Goal: Task Accomplishment & Management: Manage account settings

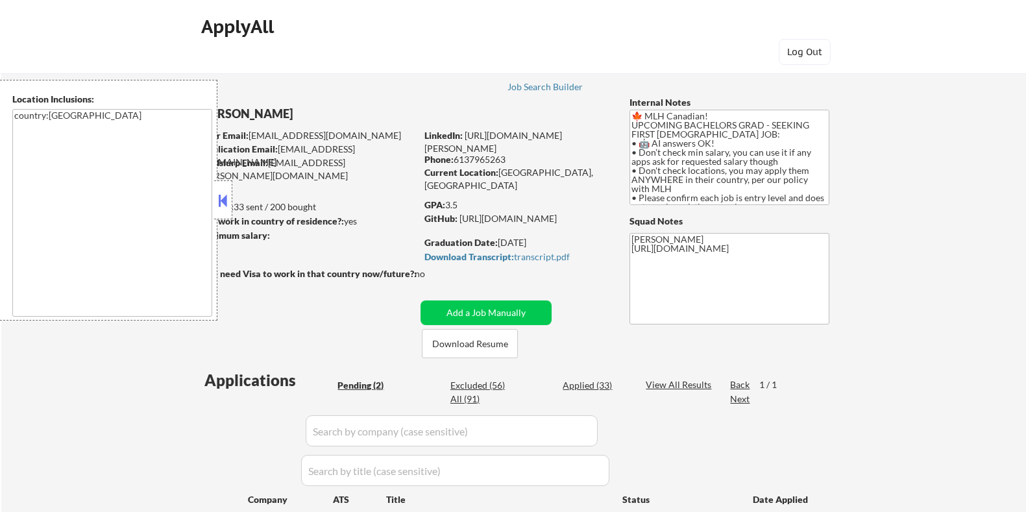
select select ""pending""
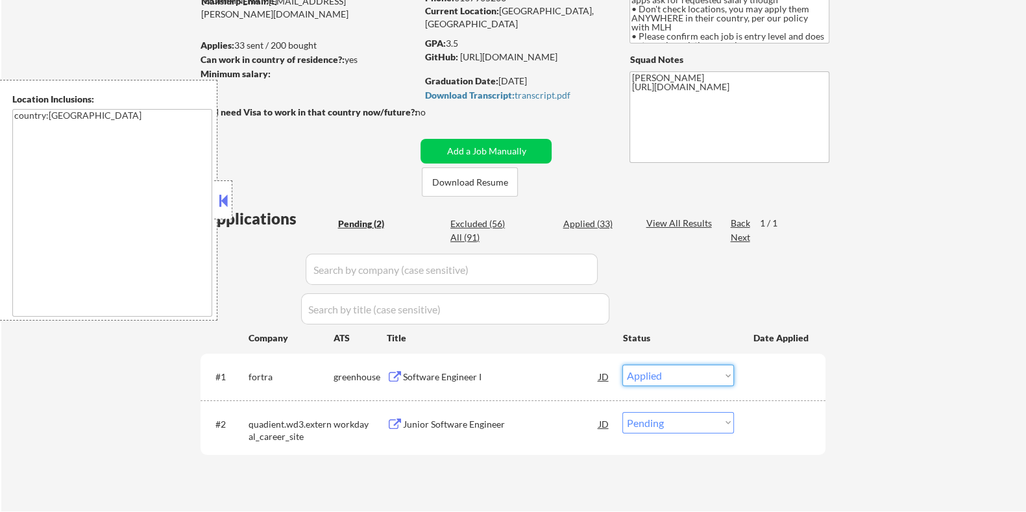
click at [622, 365] on select "Choose an option... Pending Applied Excluded (Questions) Excluded (Expired) Exc…" at bounding box center [678, 375] width 112 height 21
select select ""pending""
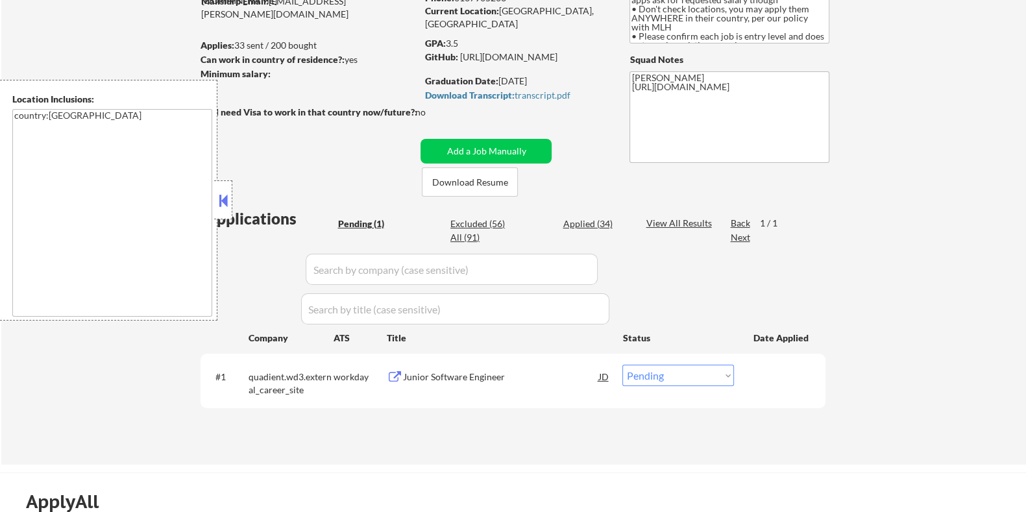
click at [419, 376] on div "Junior Software Engineer" at bounding box center [500, 376] width 196 height 13
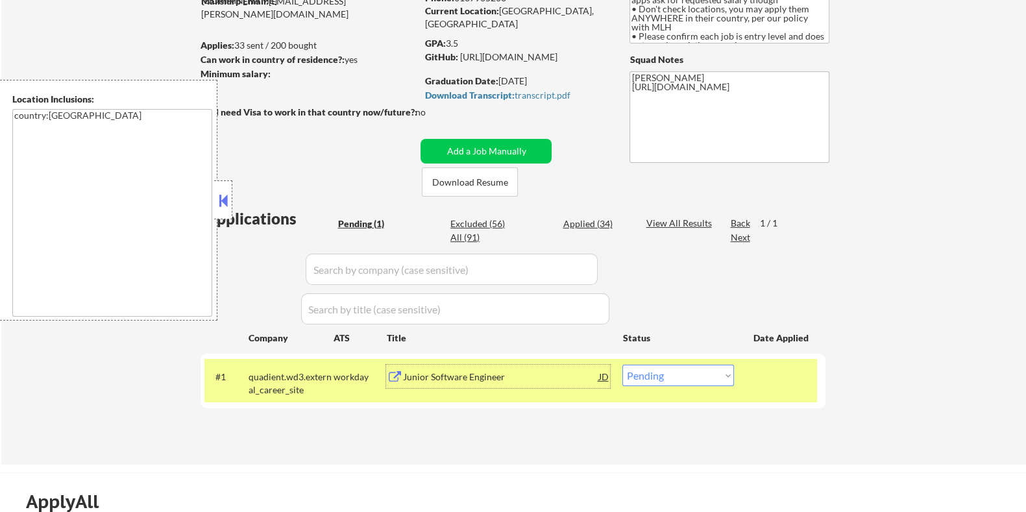
scroll to position [80, 0]
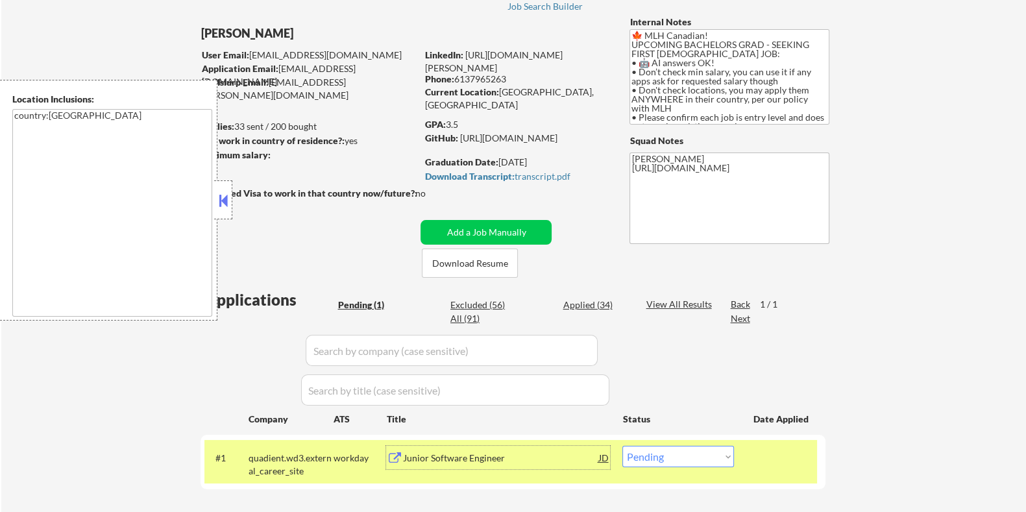
click at [411, 458] on div "Junior Software Engineer" at bounding box center [500, 458] width 196 height 13
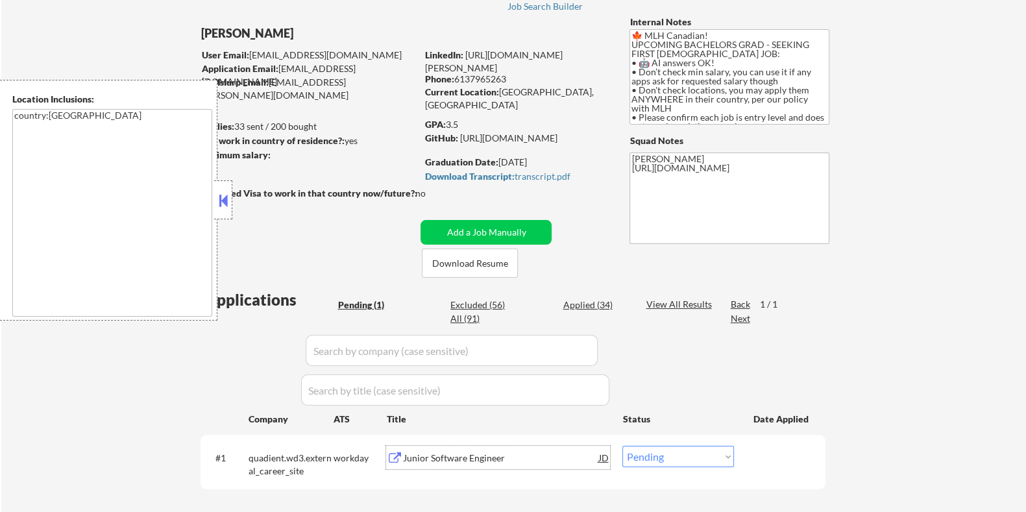
click at [603, 457] on div "JD" at bounding box center [603, 457] width 13 height 23
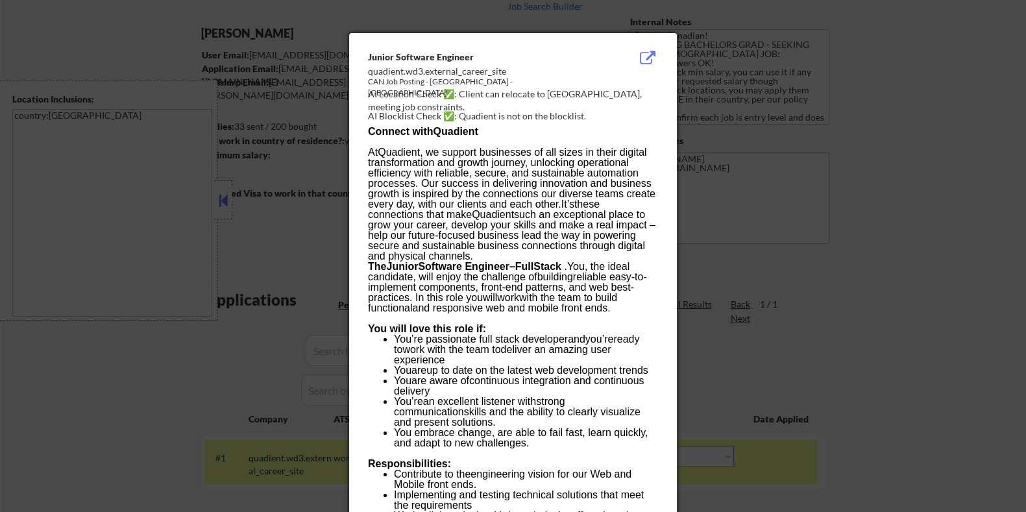
click at [760, 196] on div at bounding box center [513, 256] width 1026 height 512
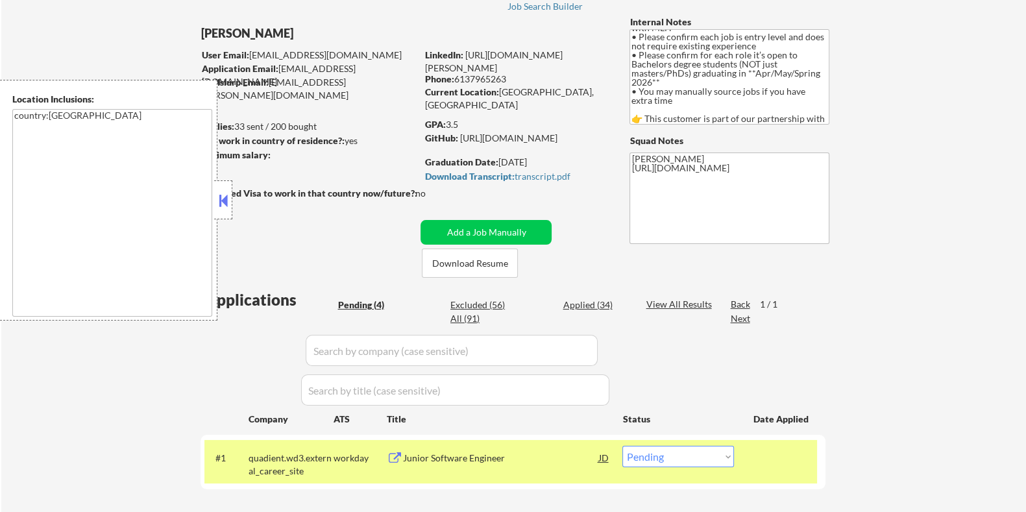
scroll to position [0, 0]
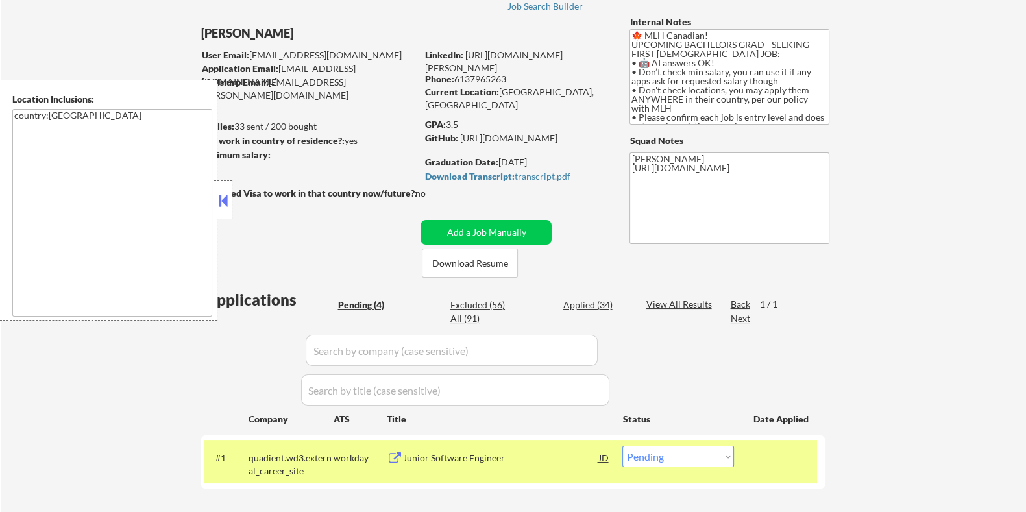
select select ""pending""
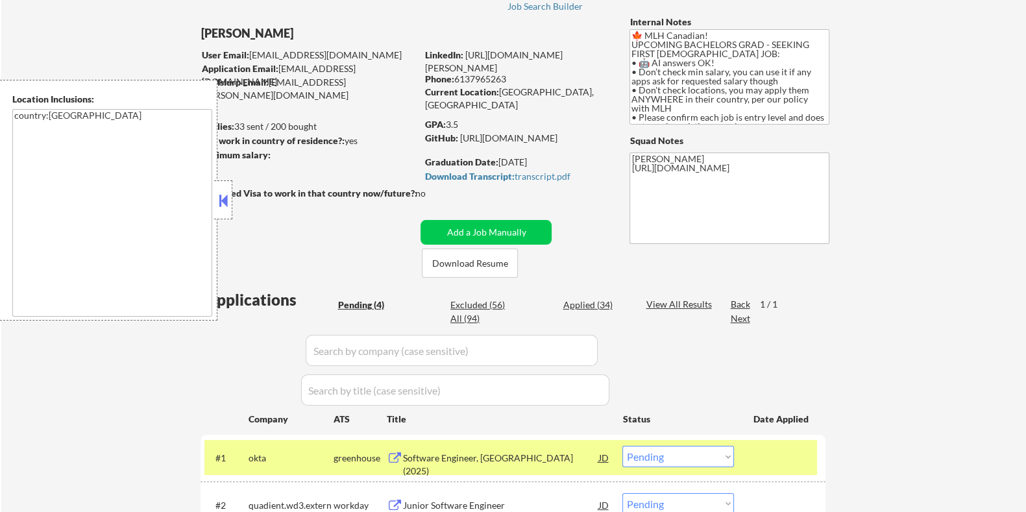
select select ""pending""
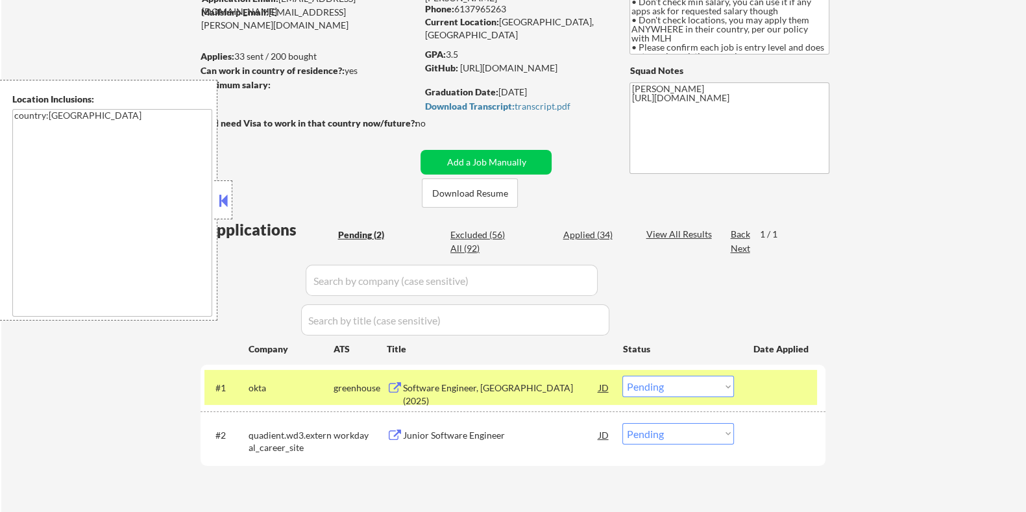
scroll to position [162, 0]
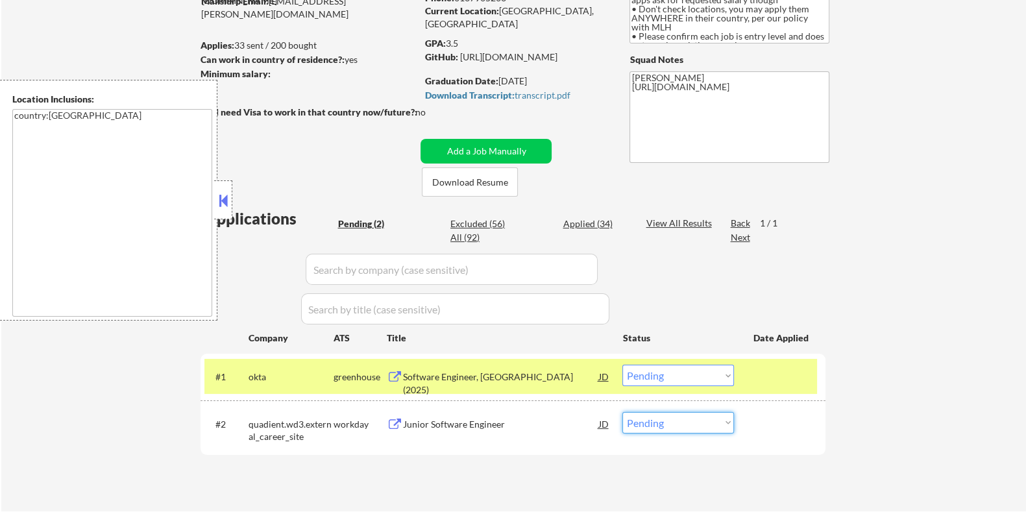
click at [703, 431] on select "Choose an option... Pending Applied Excluded (Questions) Excluded (Expired) Exc…" at bounding box center [678, 422] width 112 height 21
select select ""applied""
click at [622, 412] on select "Choose an option... Pending Applied Excluded (Questions) Excluded (Expired) Exc…" at bounding box center [678, 422] width 112 height 21
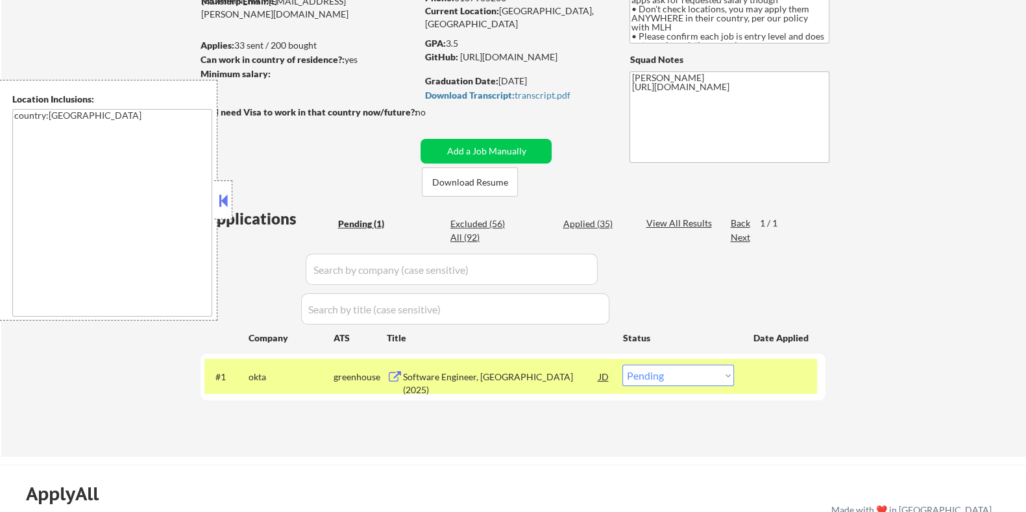
click at [494, 378] on div "Software Engineer, [GEOGRAPHIC_DATA] (2025)" at bounding box center [500, 382] width 196 height 25
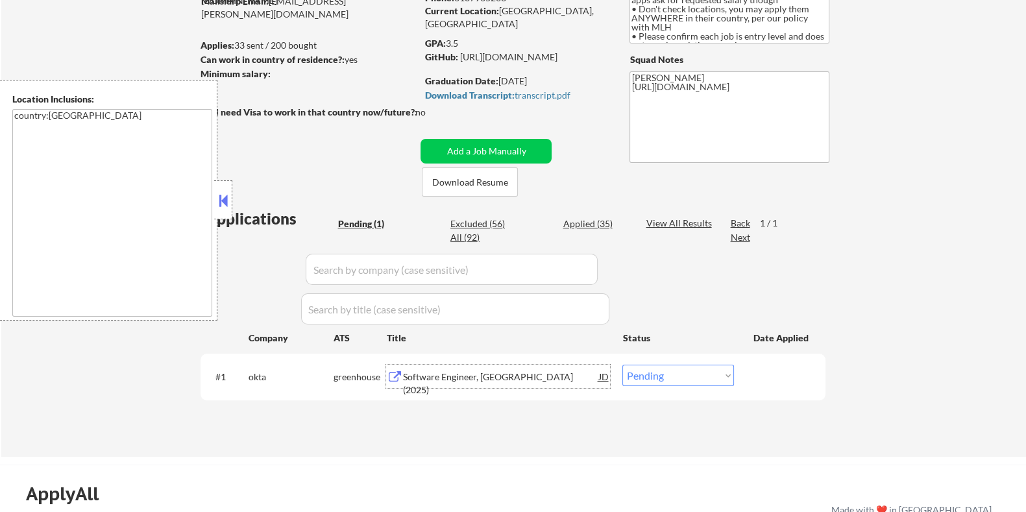
click at [681, 378] on select "Choose an option... Pending Applied Excluded (Questions) Excluded (Expired) Exc…" at bounding box center [678, 375] width 112 height 21
select select ""excluded__expired_""
click at [622, 365] on select "Choose an option... Pending Applied Excluded (Questions) Excluded (Expired) Exc…" at bounding box center [678, 375] width 112 height 21
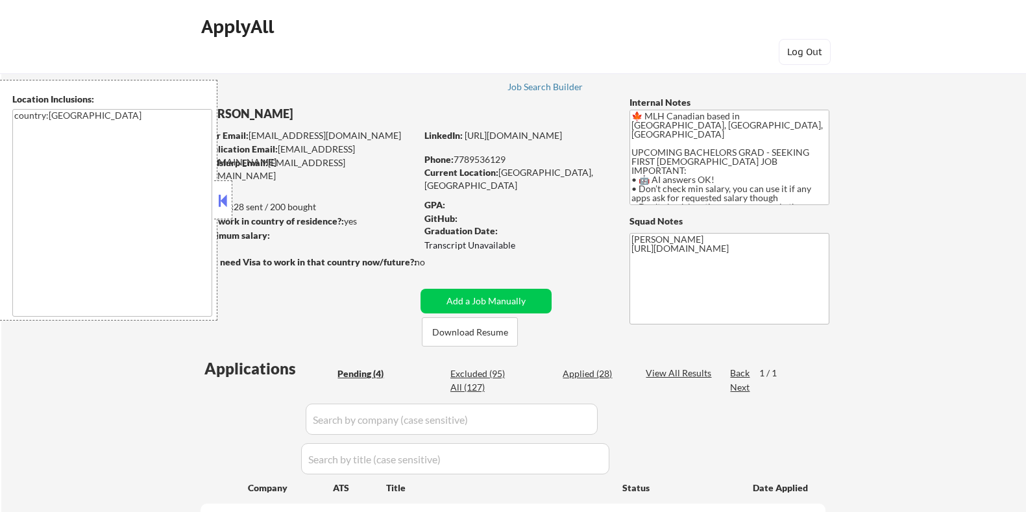
select select ""pending""
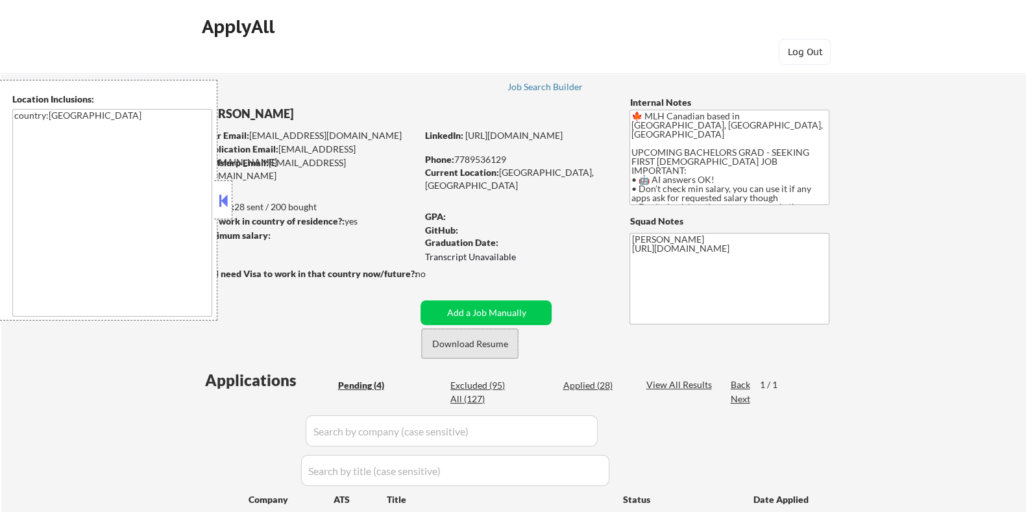
click at [485, 345] on button "Download Resume" at bounding box center [470, 343] width 96 height 29
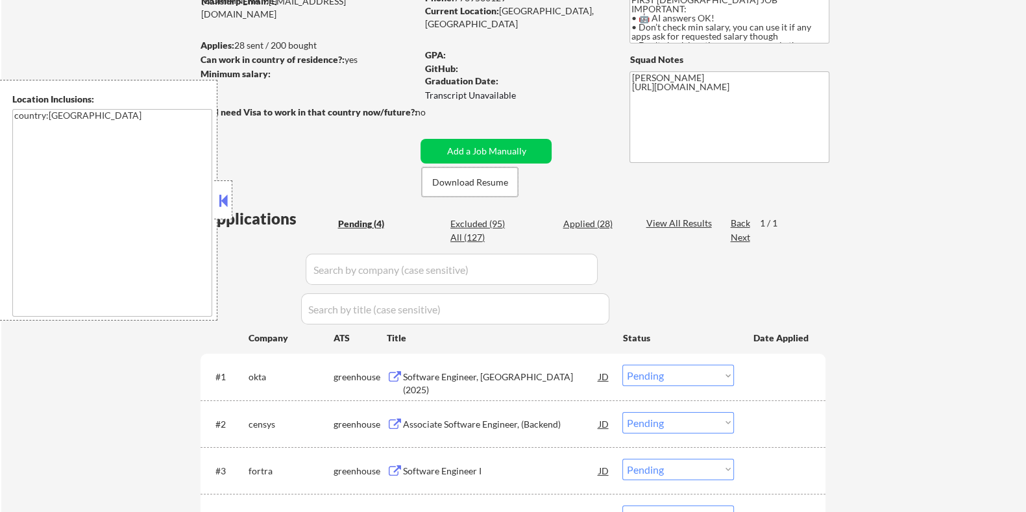
scroll to position [324, 0]
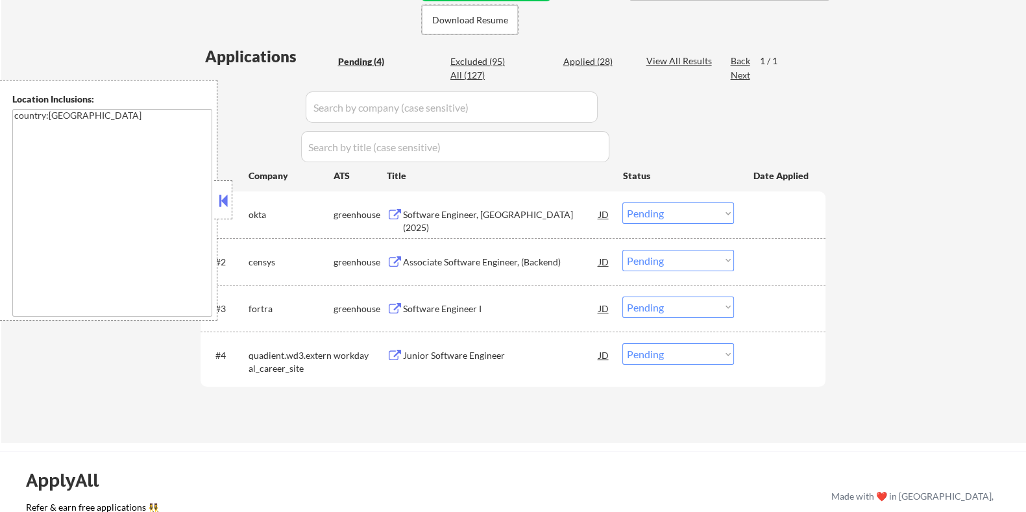
click at [457, 210] on div "Software Engineer, New Grad (2025)" at bounding box center [500, 220] width 196 height 25
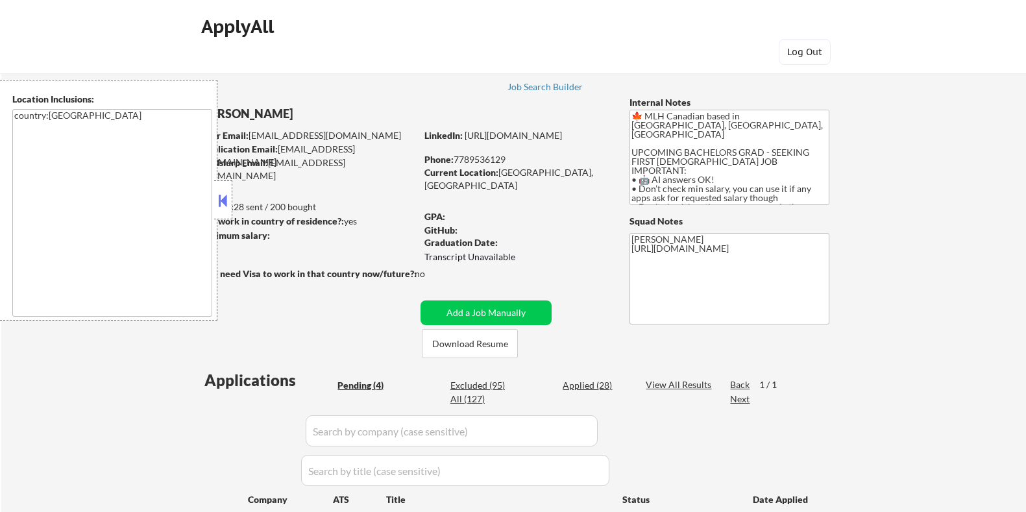
select select ""pending""
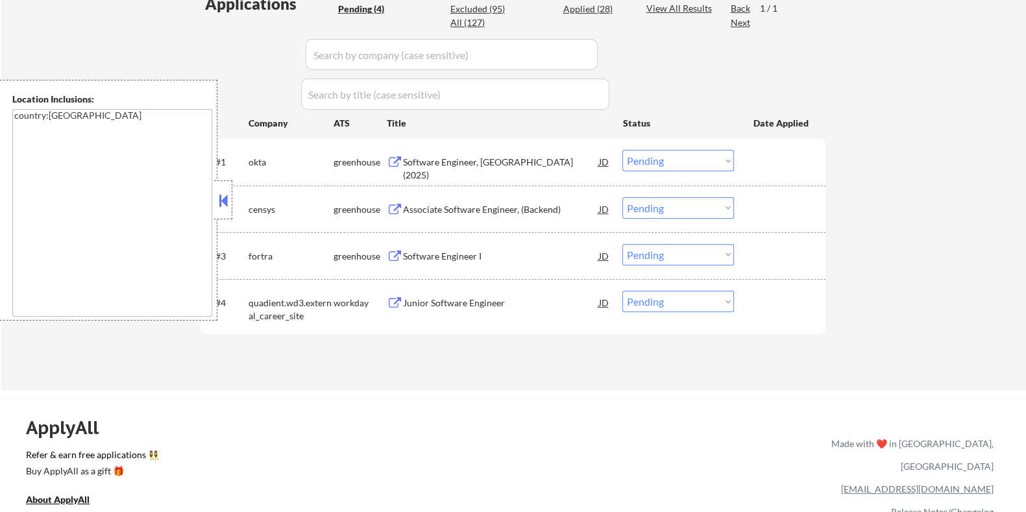
scroll to position [324, 0]
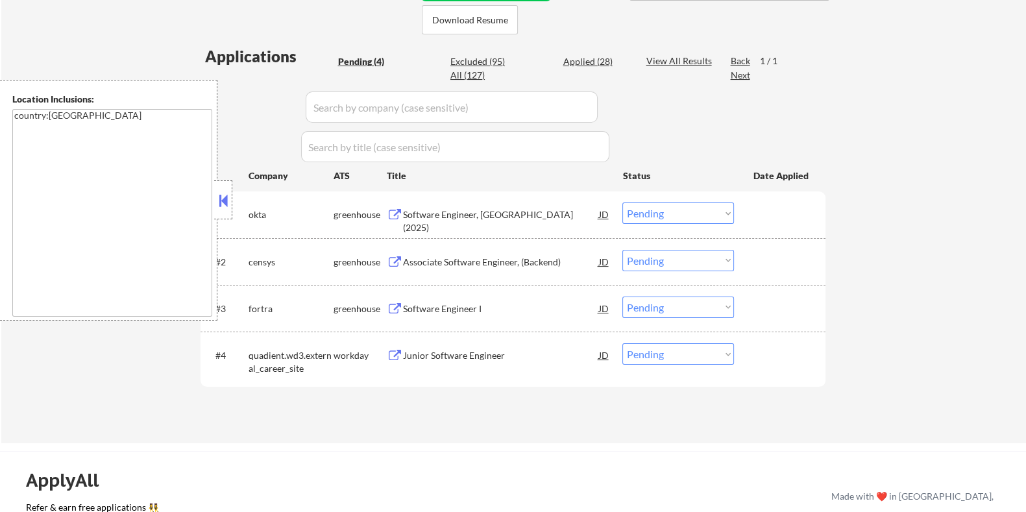
click at [425, 208] on div "Software Engineer, [GEOGRAPHIC_DATA] (2025)" at bounding box center [500, 220] width 196 height 25
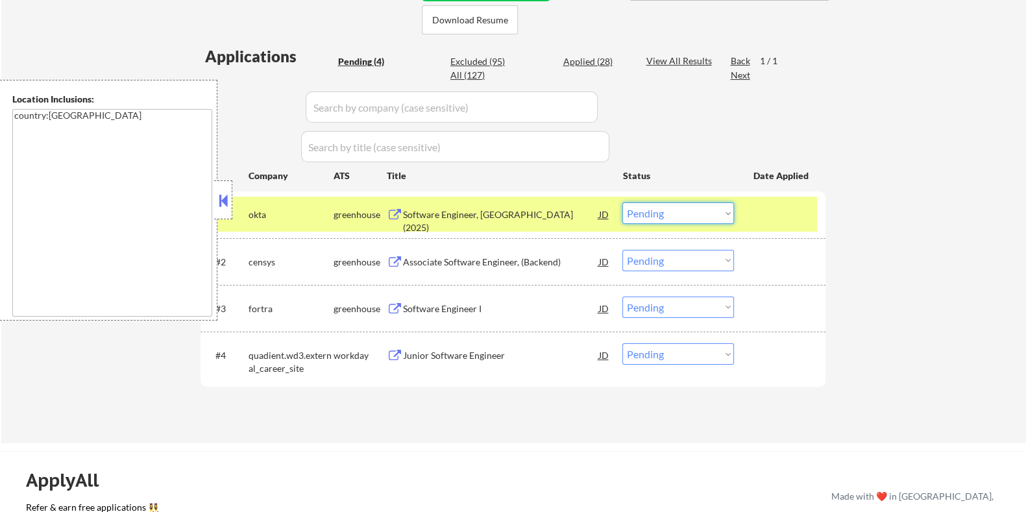
click at [683, 210] on select "Choose an option... Pending Applied Excluded (Questions) Excluded (Expired) Exc…" at bounding box center [678, 212] width 112 height 21
click at [622, 202] on select "Choose an option... Pending Applied Excluded (Questions) Excluded (Expired) Exc…" at bounding box center [678, 212] width 112 height 21
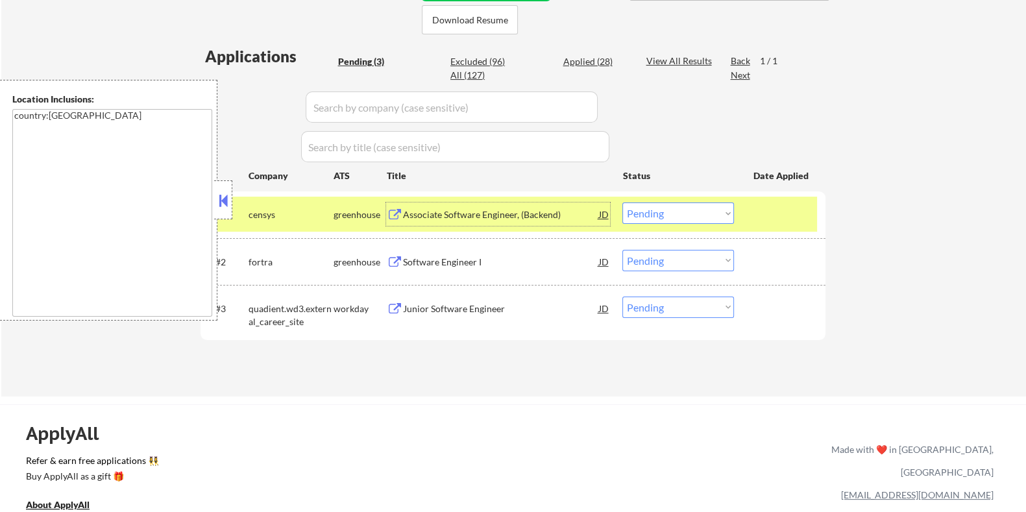
click at [454, 208] on div "Associate Software Engineer, (Backend)" at bounding box center [500, 214] width 196 height 13
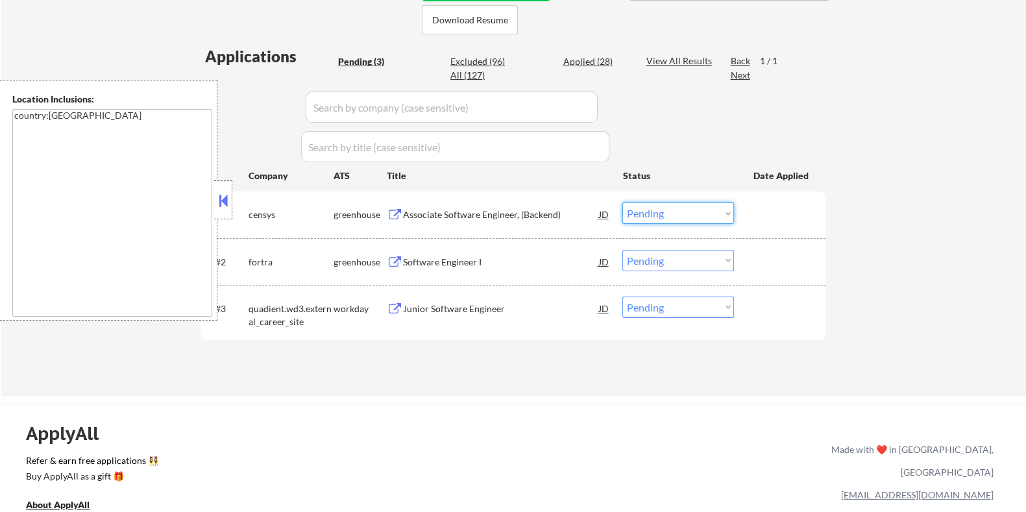
click at [662, 212] on select "Choose an option... Pending Applied Excluded (Questions) Excluded (Expired) Exc…" at bounding box center [678, 212] width 112 height 21
click at [622, 202] on select "Choose an option... Pending Applied Excluded (Questions) Excluded (Expired) Exc…" at bounding box center [678, 212] width 112 height 21
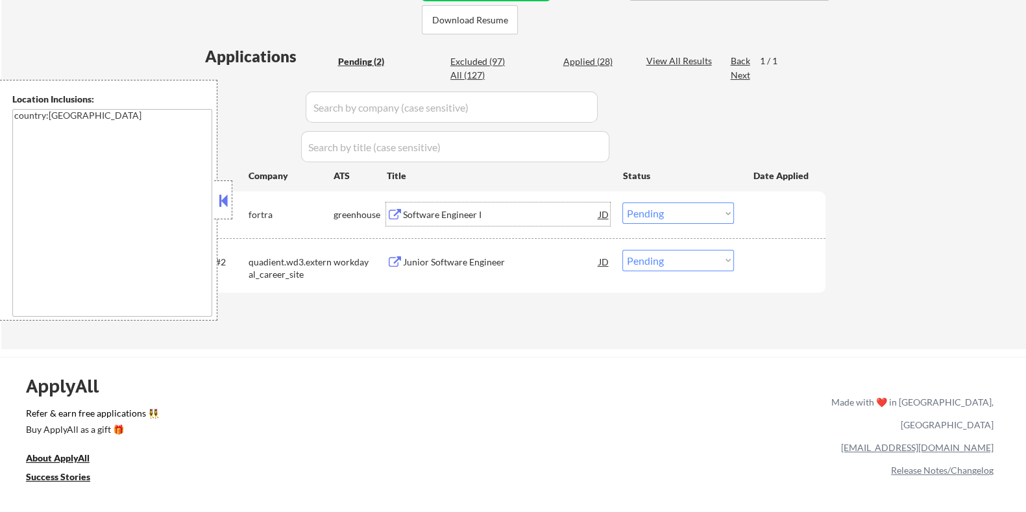
click at [429, 215] on div "Software Engineer I" at bounding box center [500, 214] width 196 height 13
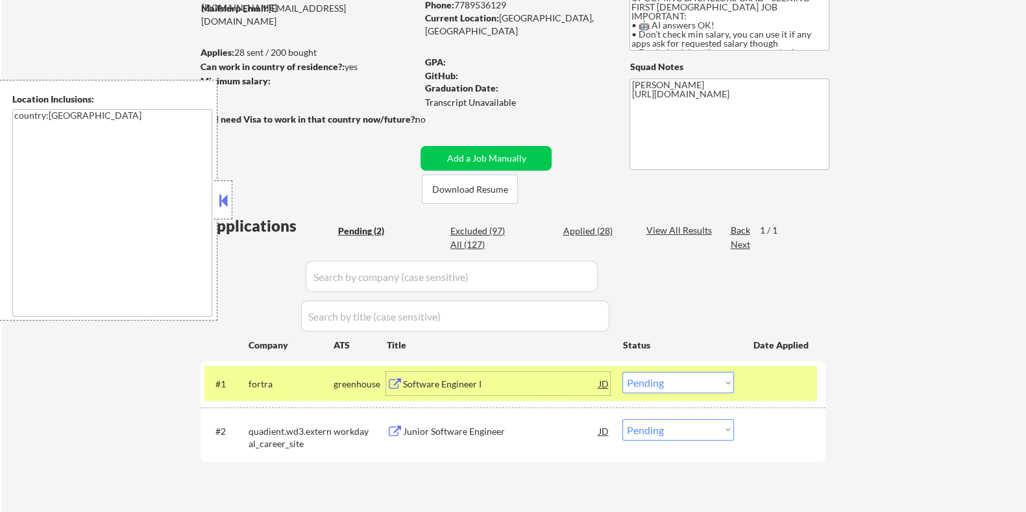
scroll to position [162, 0]
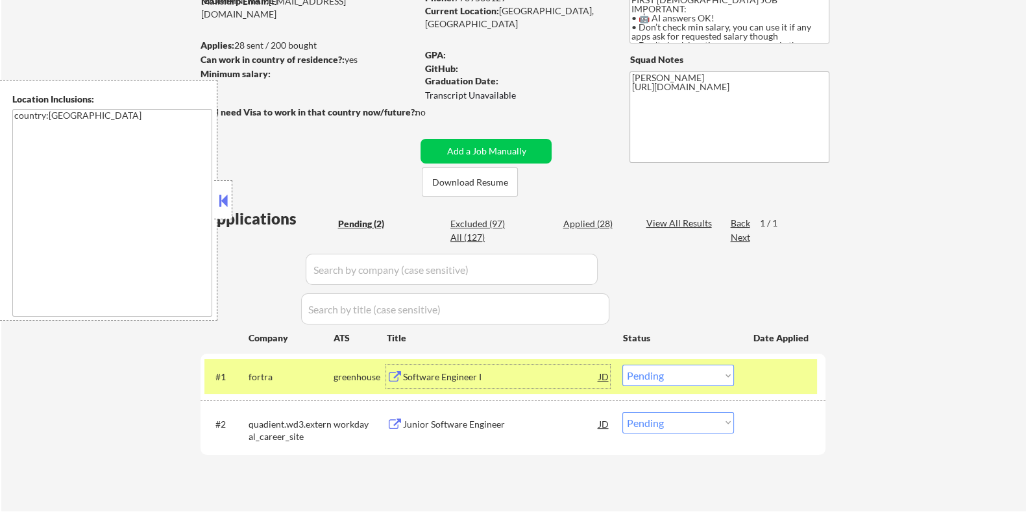
click at [675, 377] on select "Choose an option... Pending Applied Excluded (Questions) Excluded (Expired) Exc…" at bounding box center [678, 375] width 112 height 21
click at [622, 365] on select "Choose an option... Pending Applied Excluded (Questions) Excluded (Expired) Exc…" at bounding box center [678, 375] width 112 height 21
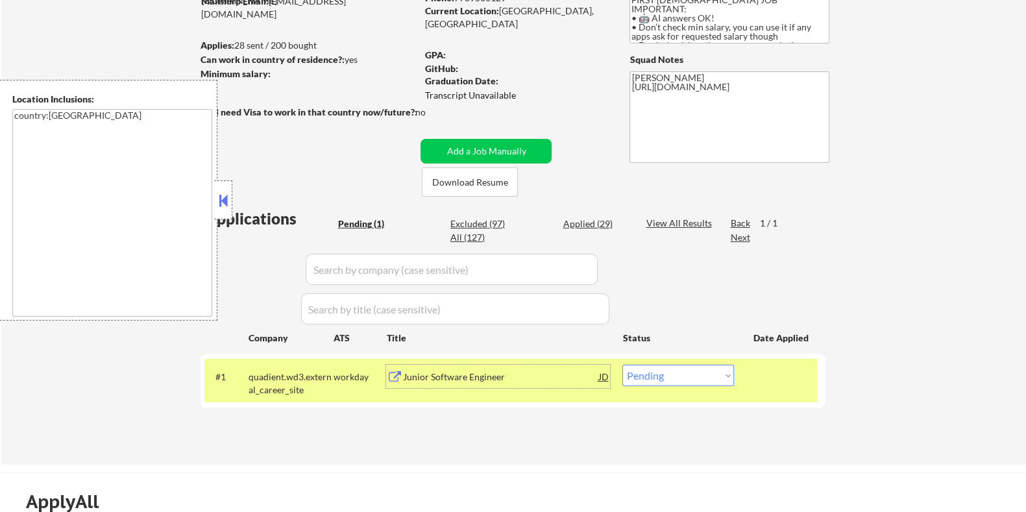
click at [435, 372] on div "Junior Software Engineer" at bounding box center [500, 376] width 196 height 13
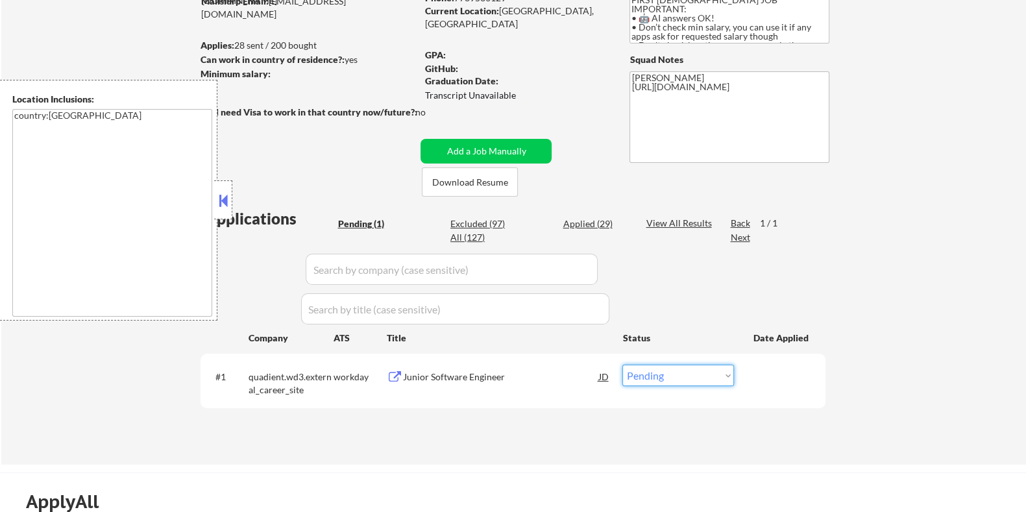
click at [679, 378] on select "Choose an option... Pending Applied Excluded (Questions) Excluded (Expired) Exc…" at bounding box center [678, 375] width 112 height 21
click at [681, 380] on select "Choose an option... Pending Applied Excluded (Questions) Excluded (Expired) Exc…" at bounding box center [678, 375] width 112 height 21
select select ""applied""
click at [622, 365] on select "Choose an option... Pending Applied Excluded (Questions) Excluded (Expired) Exc…" at bounding box center [678, 375] width 112 height 21
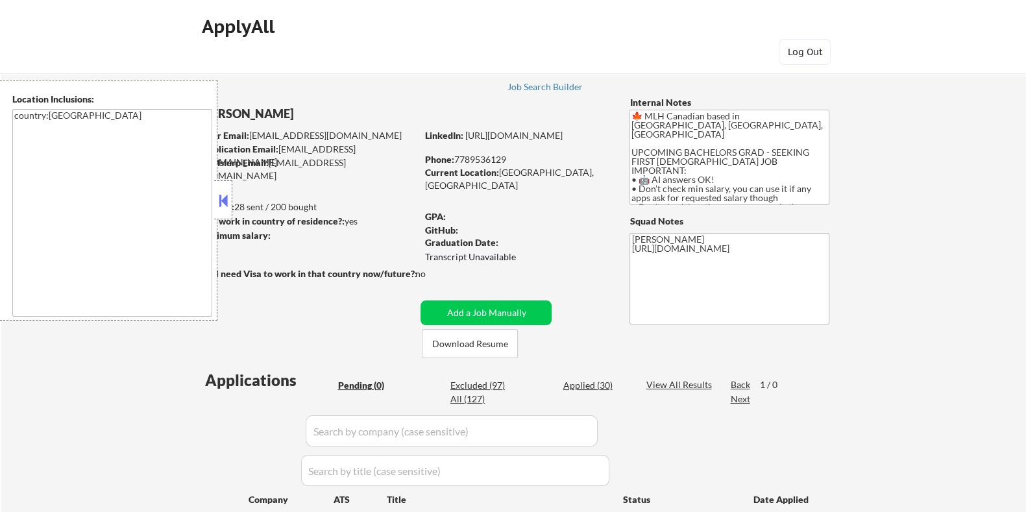
scroll to position [80, 0]
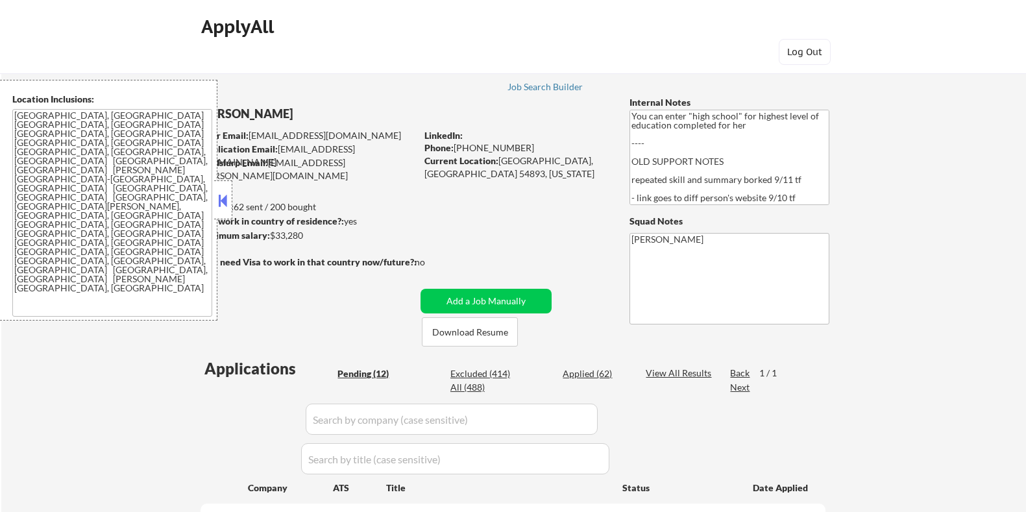
select select ""pending""
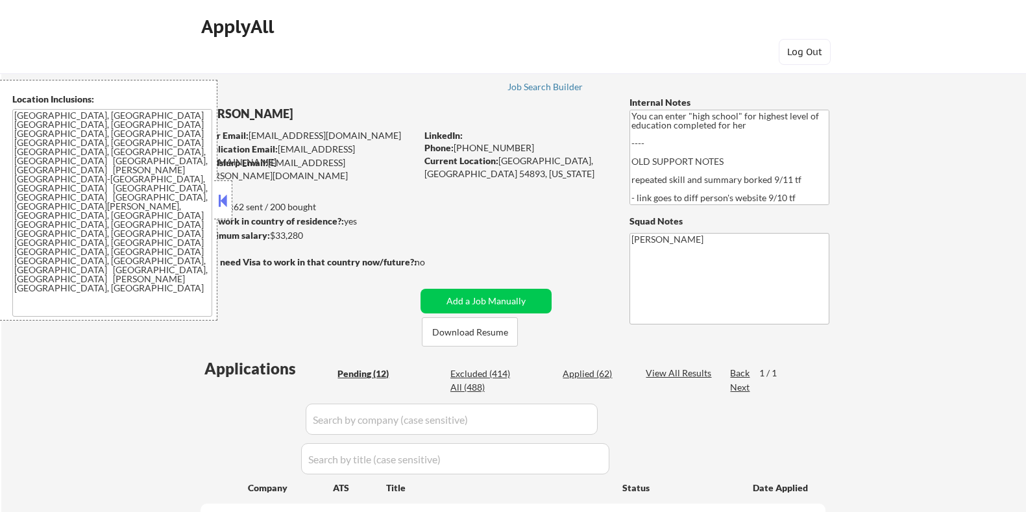
select select ""pending""
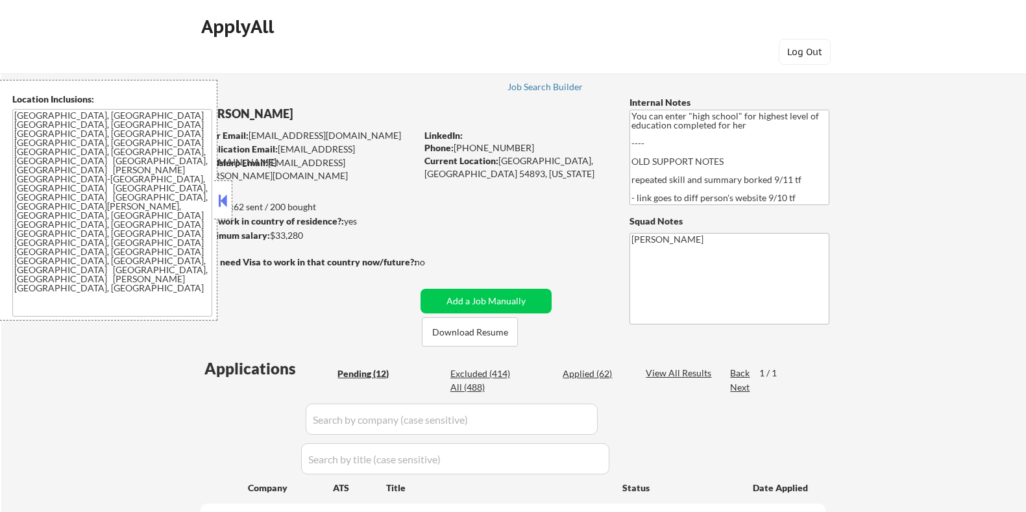
select select ""pending""
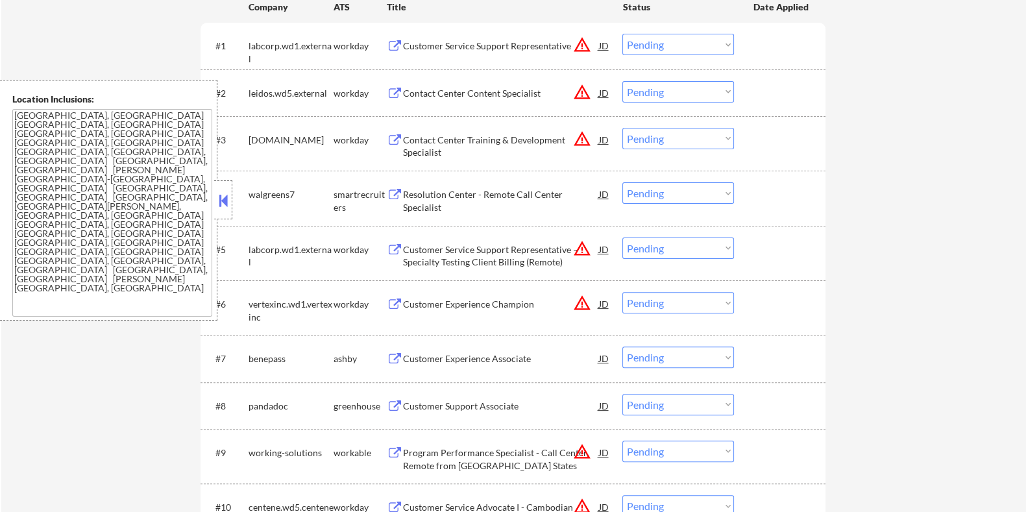
scroll to position [567, 0]
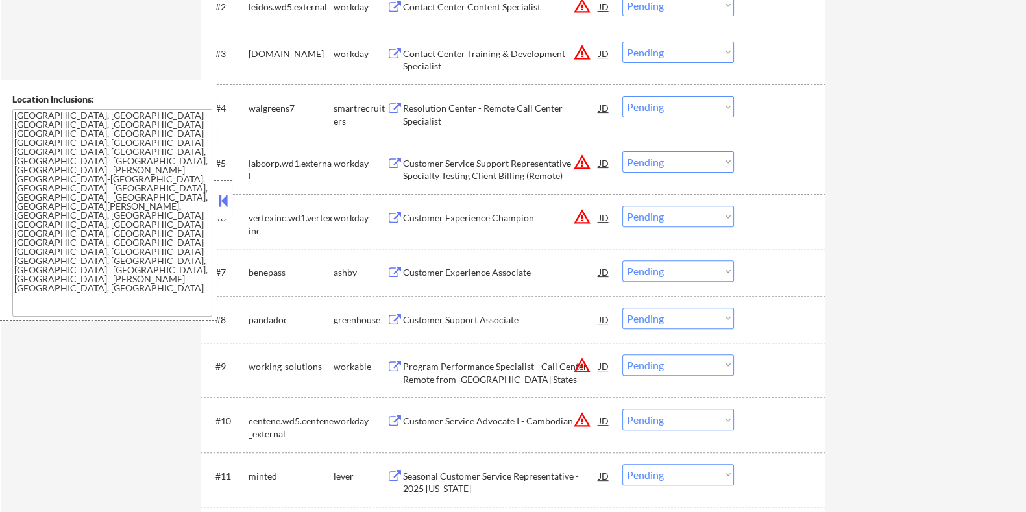
click at [485, 270] on div "Customer Experience Associate" at bounding box center [500, 272] width 196 height 13
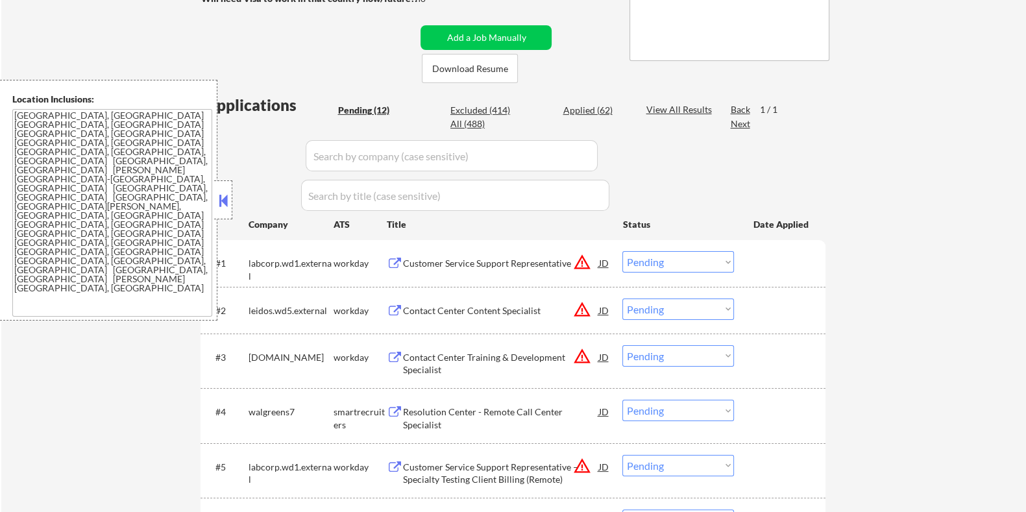
scroll to position [162, 0]
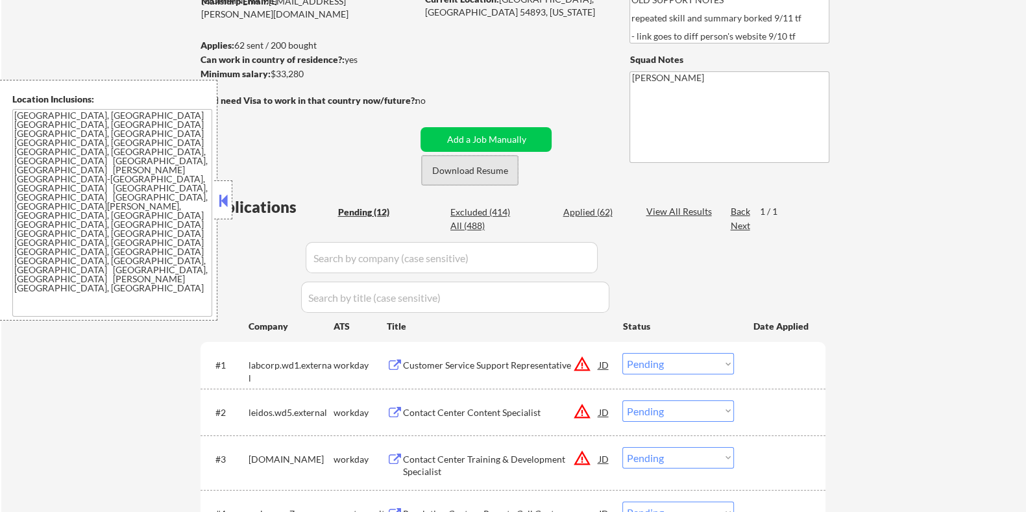
click at [474, 168] on button "Download Resume" at bounding box center [470, 170] width 96 height 29
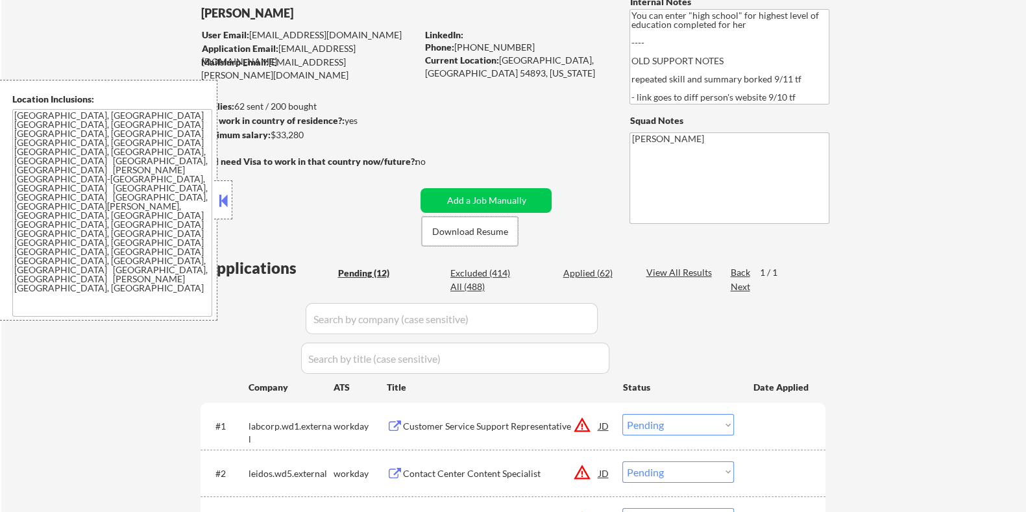
scroll to position [0, 0]
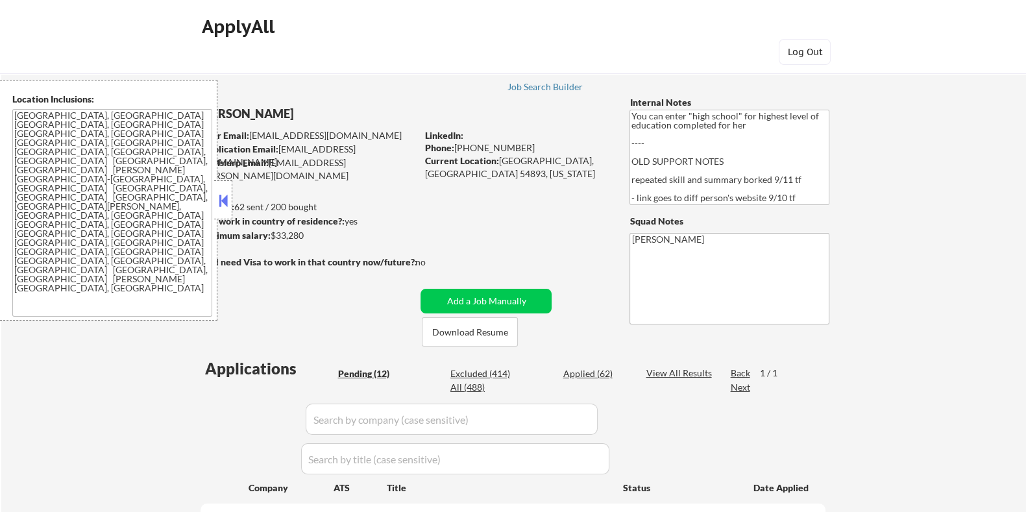
click at [216, 195] on button at bounding box center [223, 200] width 14 height 19
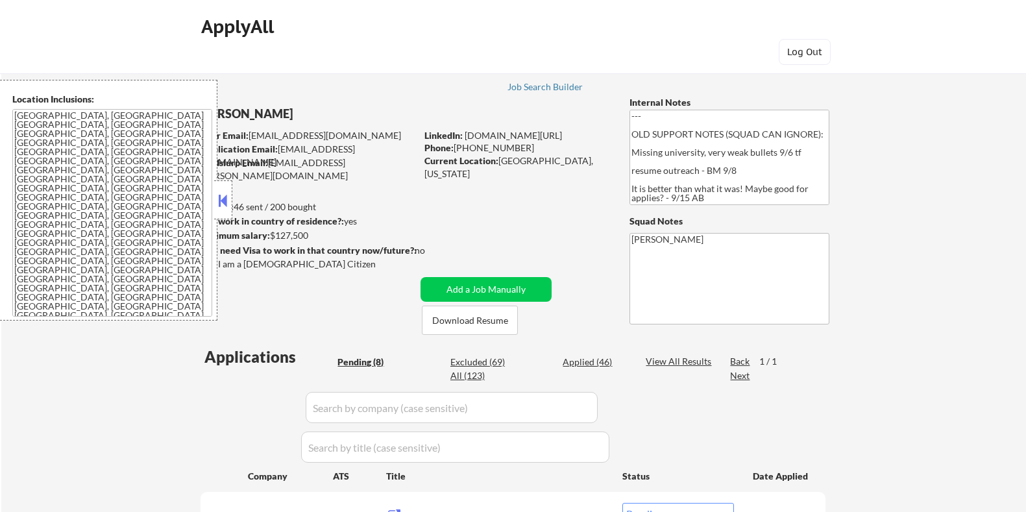
select select ""pending""
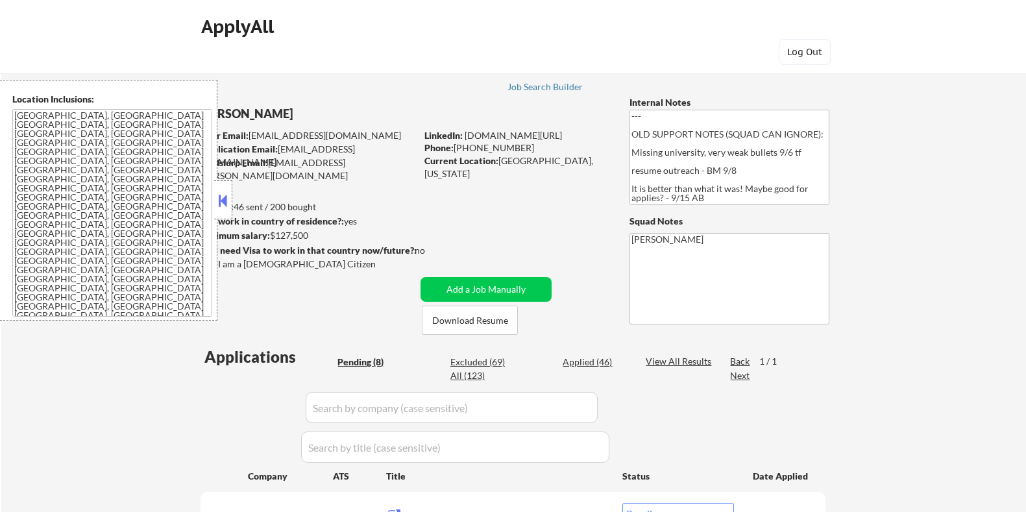
select select ""pending""
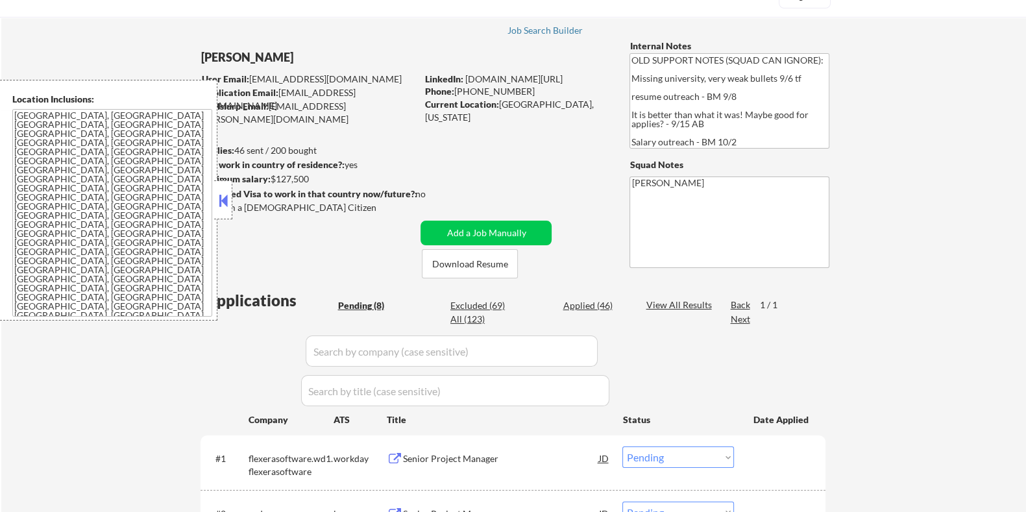
scroll to position [243, 0]
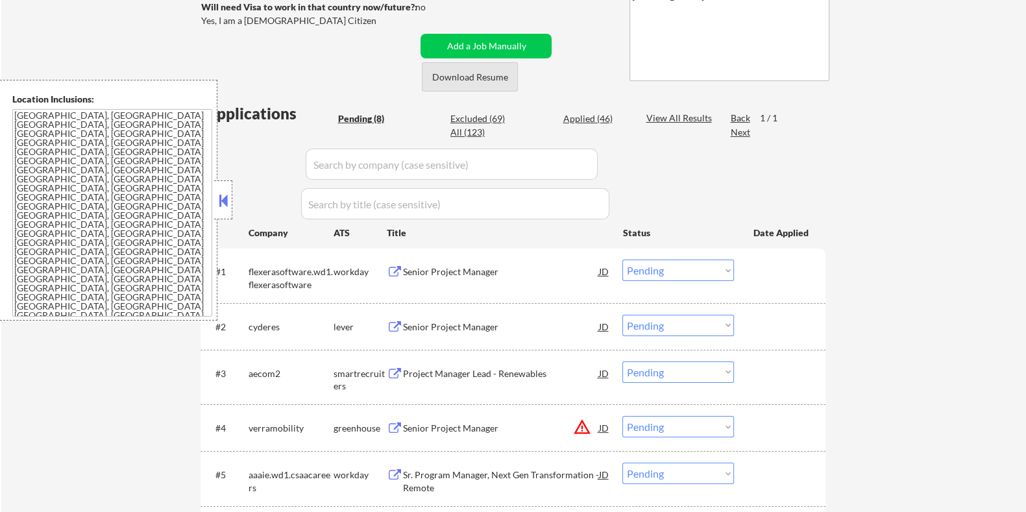
click at [462, 76] on button "Download Resume" at bounding box center [470, 76] width 96 height 29
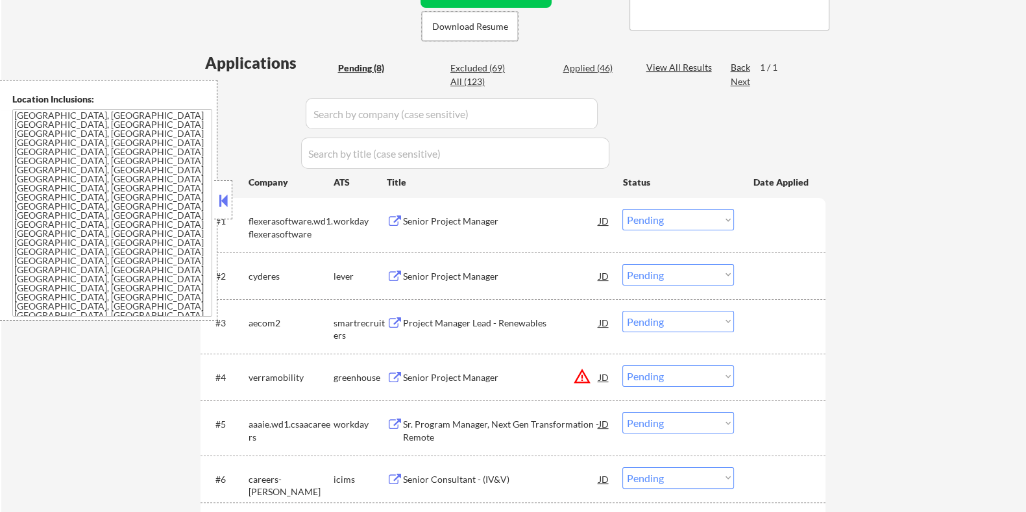
scroll to position [324, 0]
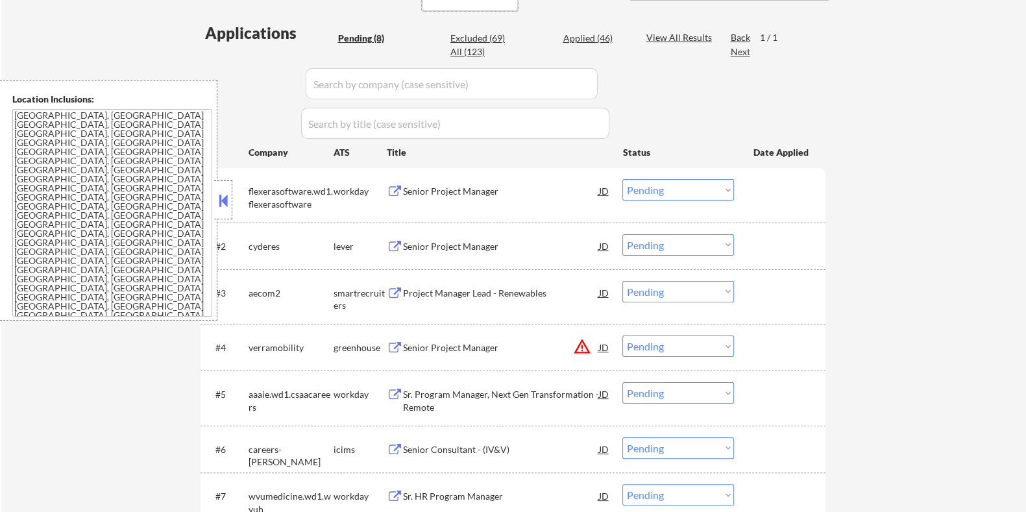
click at [425, 240] on div "Senior Project Manager" at bounding box center [500, 246] width 196 height 13
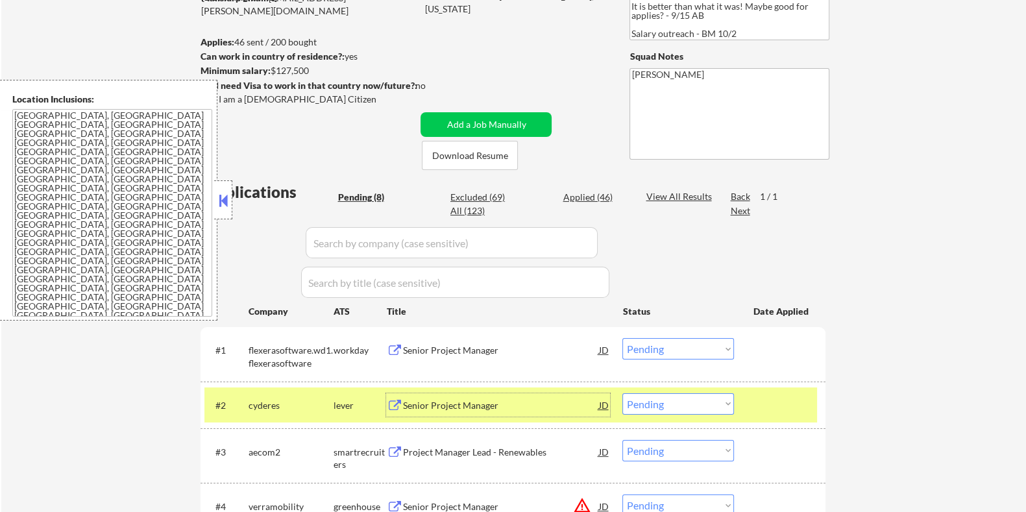
scroll to position [162, 0]
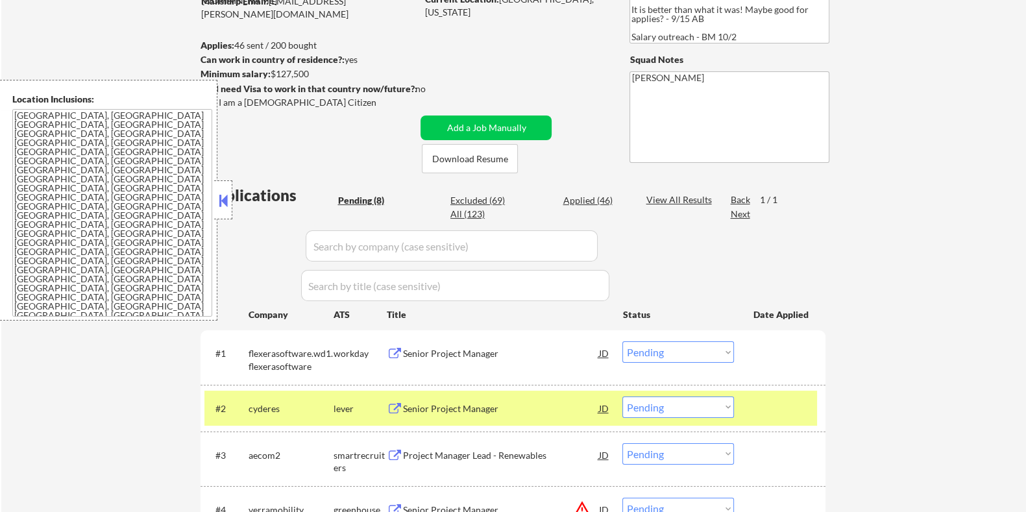
drag, startPoint x: 322, startPoint y: 69, endPoint x: 273, endPoint y: 73, distance: 49.4
click at [273, 73] on div "Minimum salary: $127,500" at bounding box center [308, 73] width 216 height 13
copy div "$127,500"
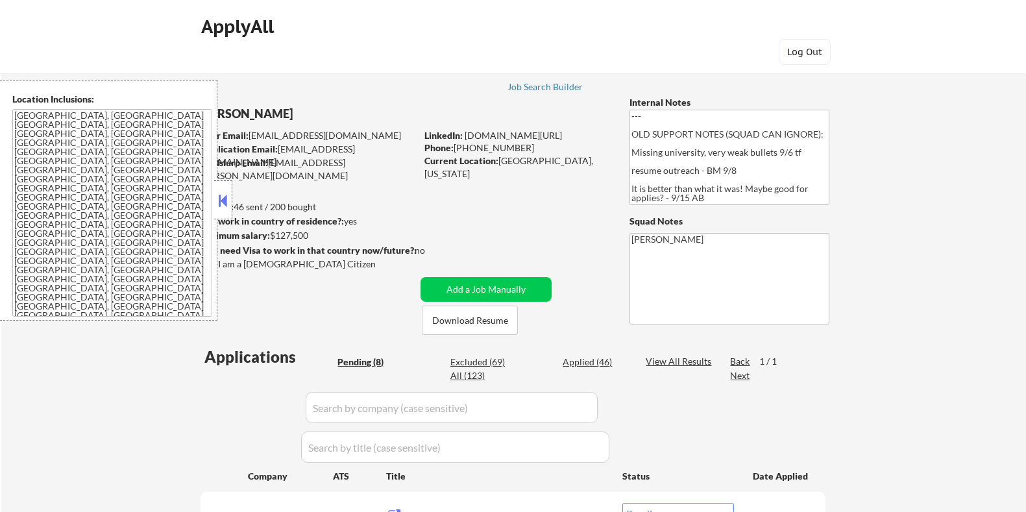
select select ""pending""
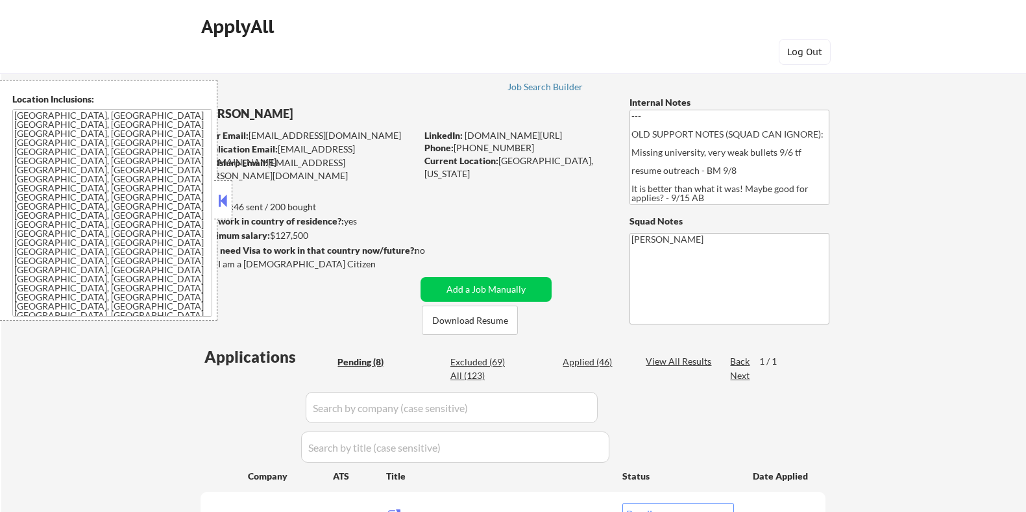
select select ""pending""
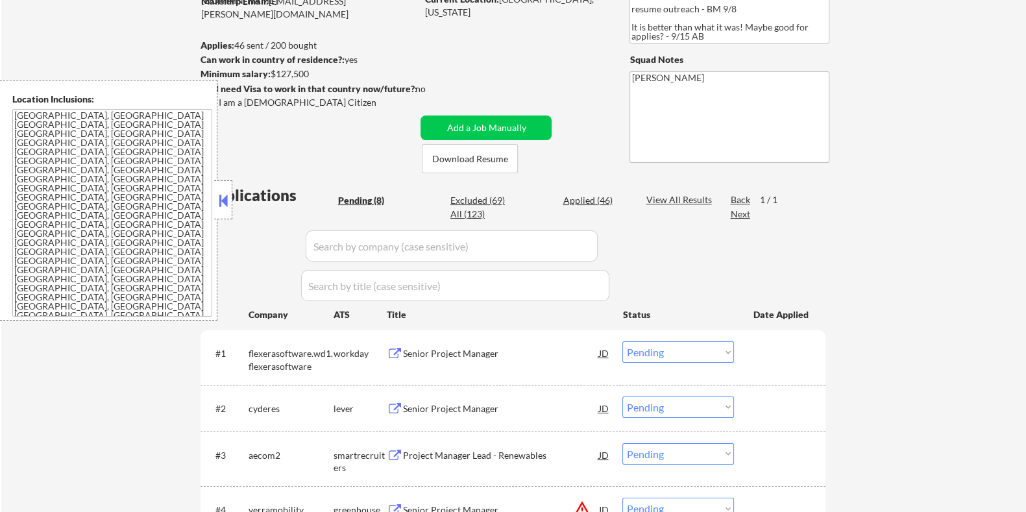
drag, startPoint x: 309, startPoint y: 71, endPoint x: 269, endPoint y: 75, distance: 40.4
click at [269, 75] on div "Minimum salary: $127,500" at bounding box center [308, 73] width 216 height 13
copy div "$127,500"
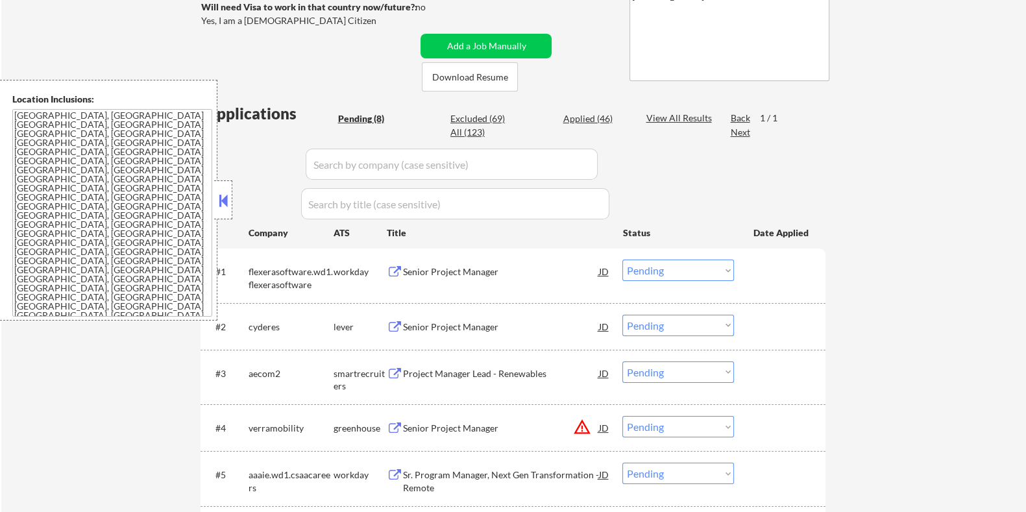
click at [671, 321] on select "Choose an option... Pending Applied Excluded (Questions) Excluded (Expired) Exc…" at bounding box center [678, 325] width 112 height 21
click at [622, 315] on select "Choose an option... Pending Applied Excluded (Questions) Excluded (Expired) Exc…" at bounding box center [678, 325] width 112 height 21
select select ""pending""
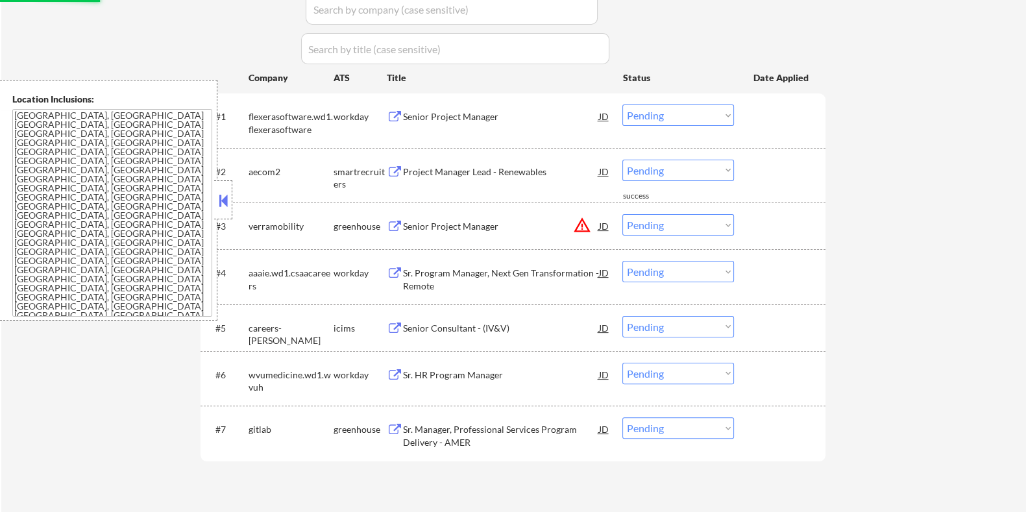
scroll to position [405, 0]
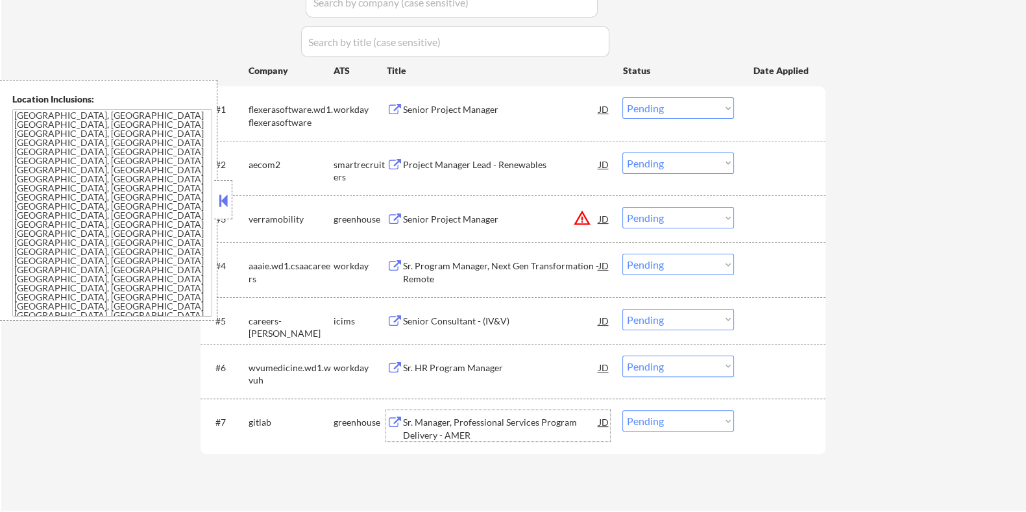
click at [434, 420] on div "Sr. Manager, Professional Services Program Delivery - AMER" at bounding box center [500, 428] width 196 height 25
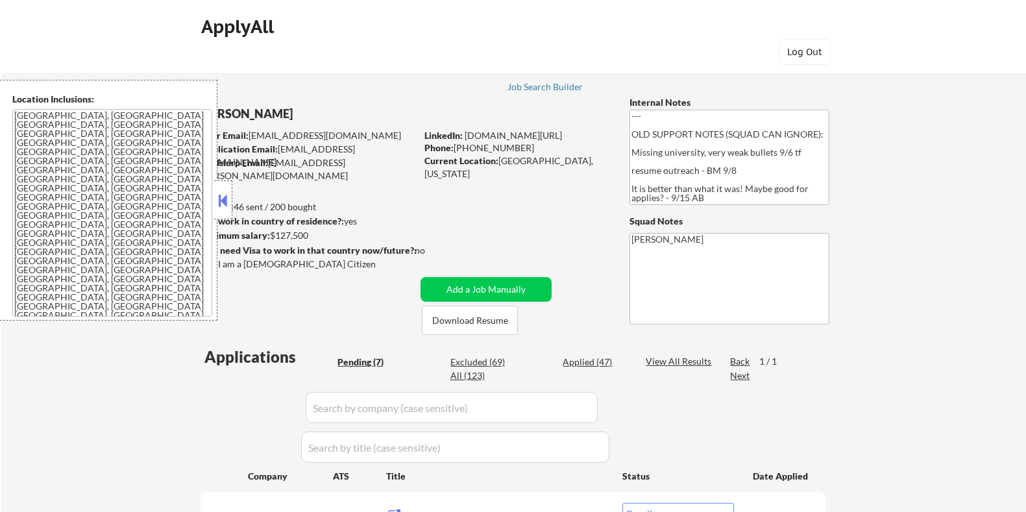
select select ""pending""
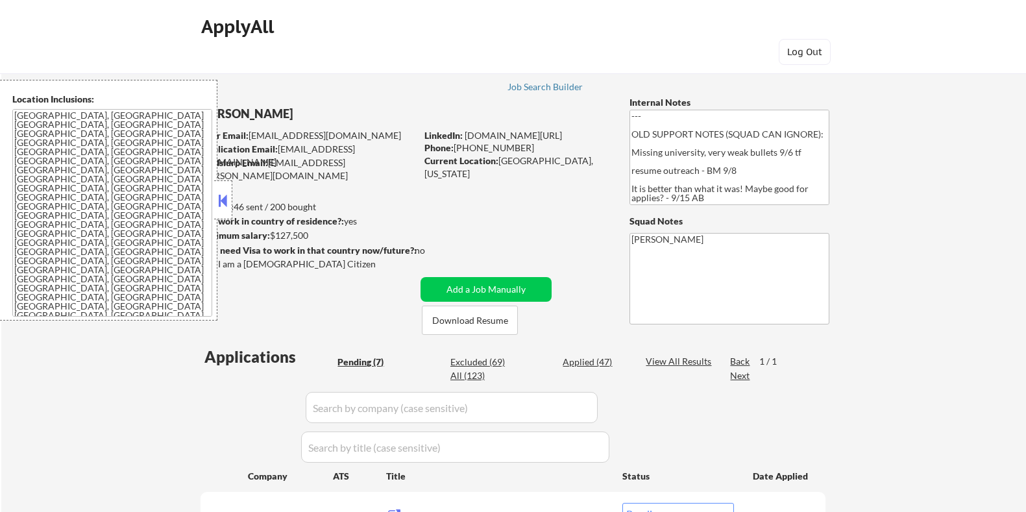
select select ""pending""
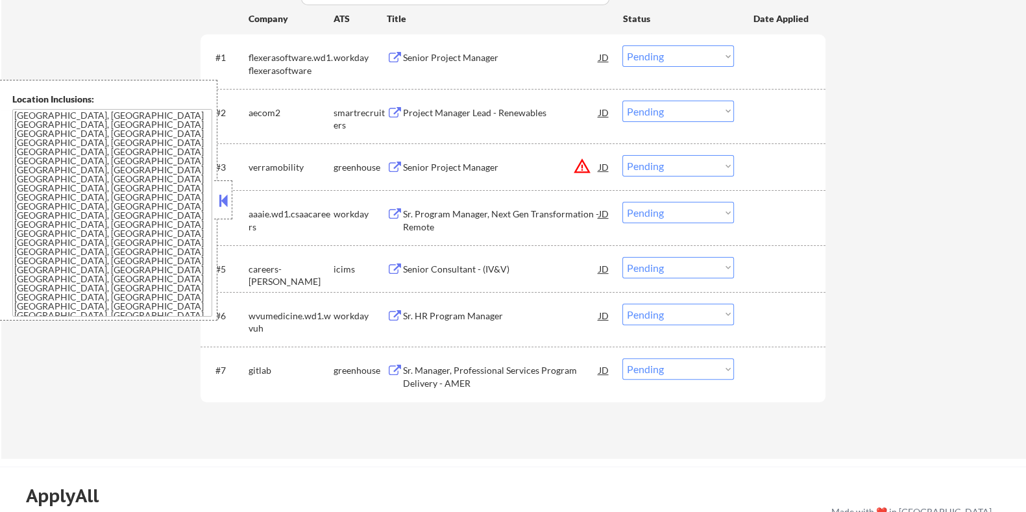
scroll to position [405, 0]
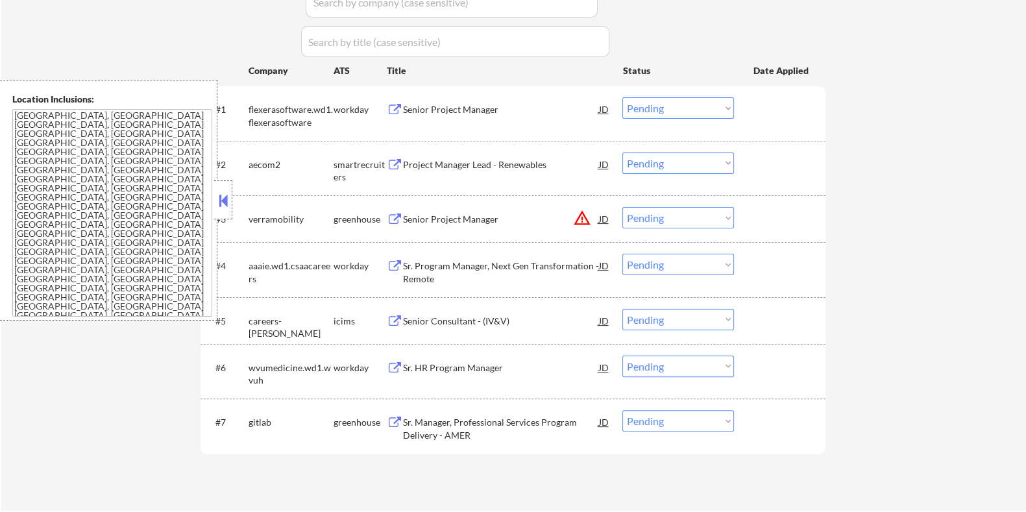
click at [222, 198] on button at bounding box center [223, 200] width 14 height 19
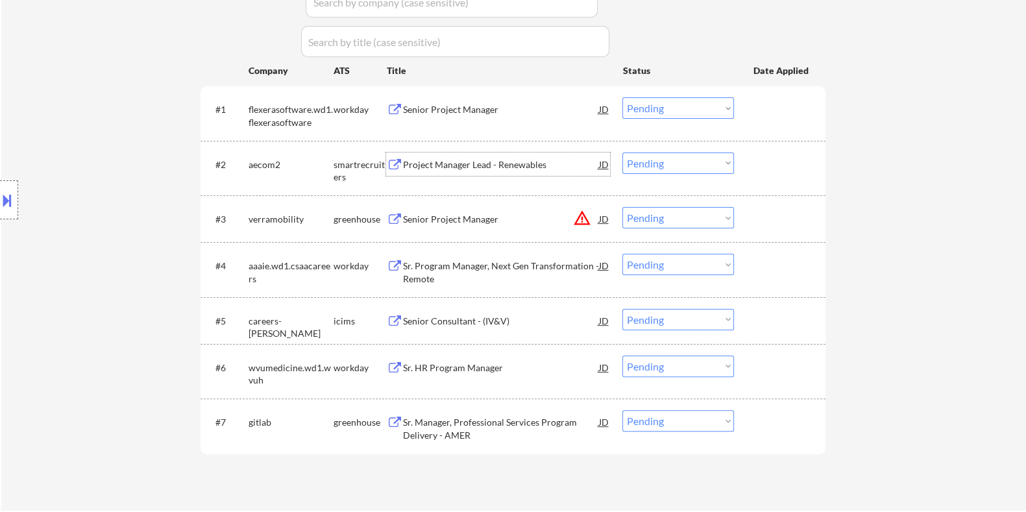
click at [458, 163] on div "Project Manager Lead - Renewables" at bounding box center [500, 164] width 196 height 13
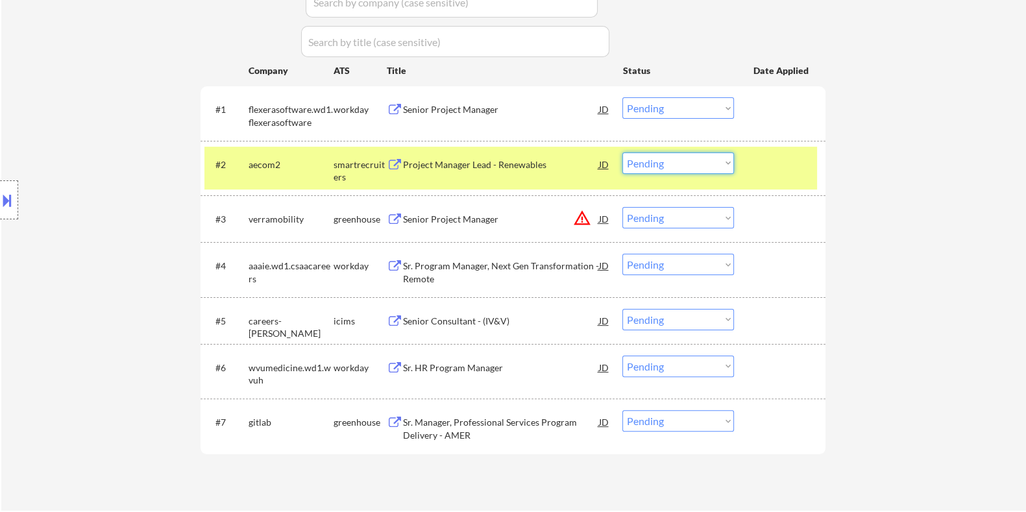
drag, startPoint x: 687, startPoint y: 162, endPoint x: 683, endPoint y: 168, distance: 7.0
click at [687, 162] on select "Choose an option... Pending Applied Excluded (Questions) Excluded (Expired) Exc…" at bounding box center [678, 162] width 112 height 21
click at [622, 152] on select "Choose an option... Pending Applied Excluded (Questions) Excluded (Expired) Exc…" at bounding box center [678, 162] width 112 height 21
select select ""pending""
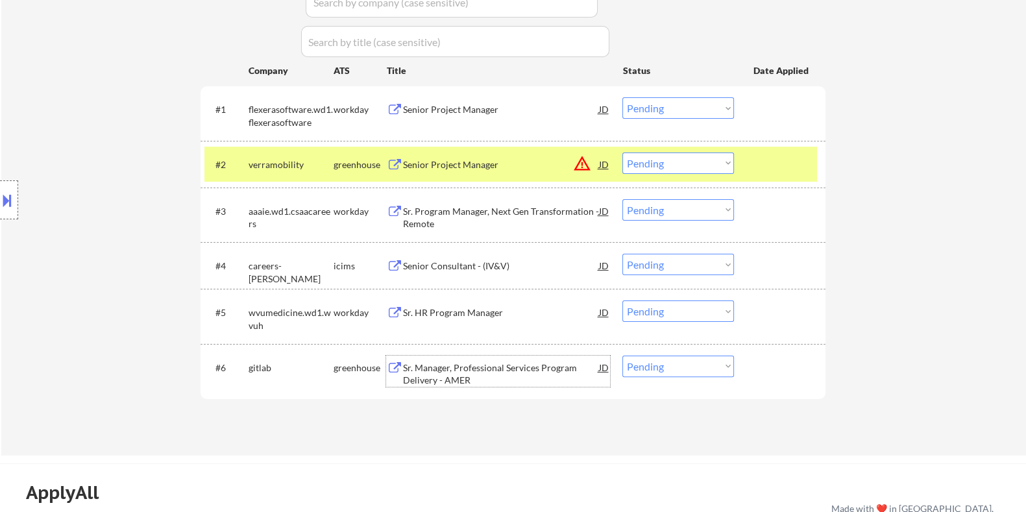
click at [445, 368] on div "Sr. Manager, Professional Services Program Delivery - AMER" at bounding box center [500, 373] width 196 height 25
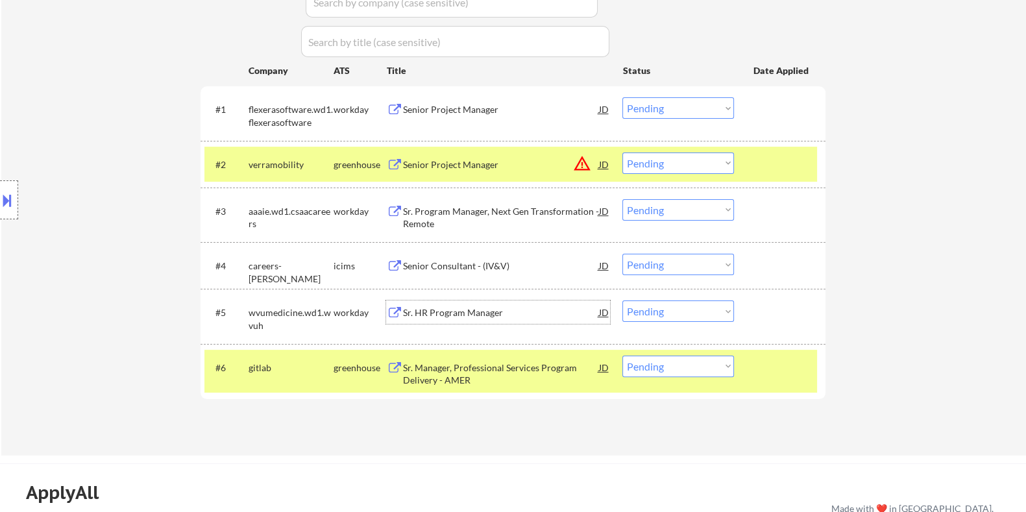
click at [476, 311] on div "Sr. HR Program Manager" at bounding box center [500, 312] width 196 height 13
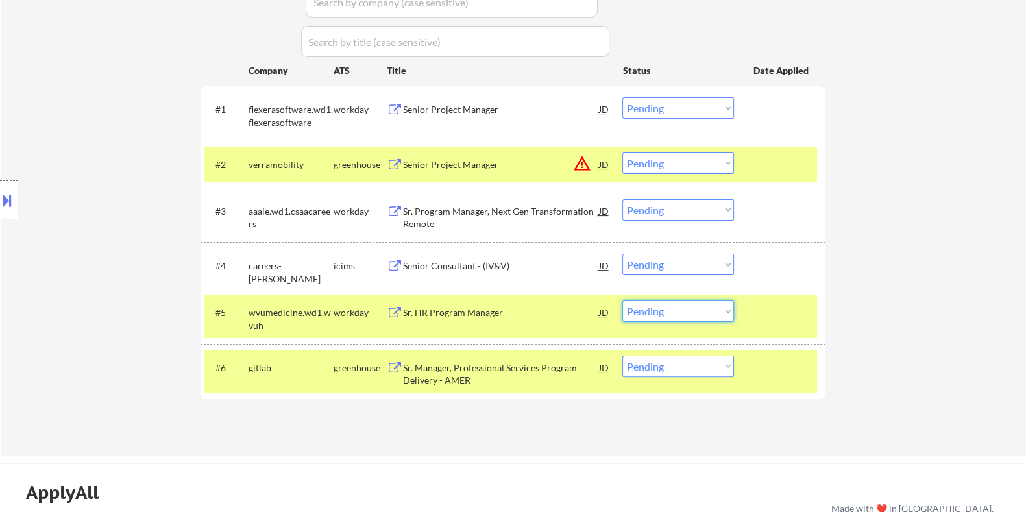
click at [692, 312] on select "Choose an option... Pending Applied Excluded (Questions) Excluded (Expired) Exc…" at bounding box center [678, 310] width 112 height 21
click at [622, 300] on select "Choose an option... Pending Applied Excluded (Questions) Excluded (Expired) Exc…" at bounding box center [678, 310] width 112 height 21
select select ""pending""
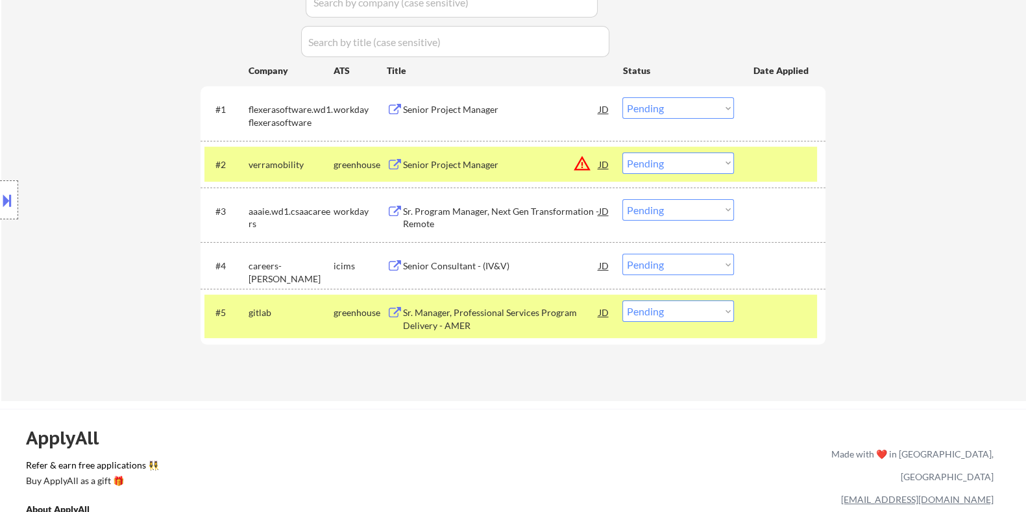
click at [426, 210] on div "Sr. Program Manager, Next Gen Transformation - Remote" at bounding box center [500, 217] width 196 height 25
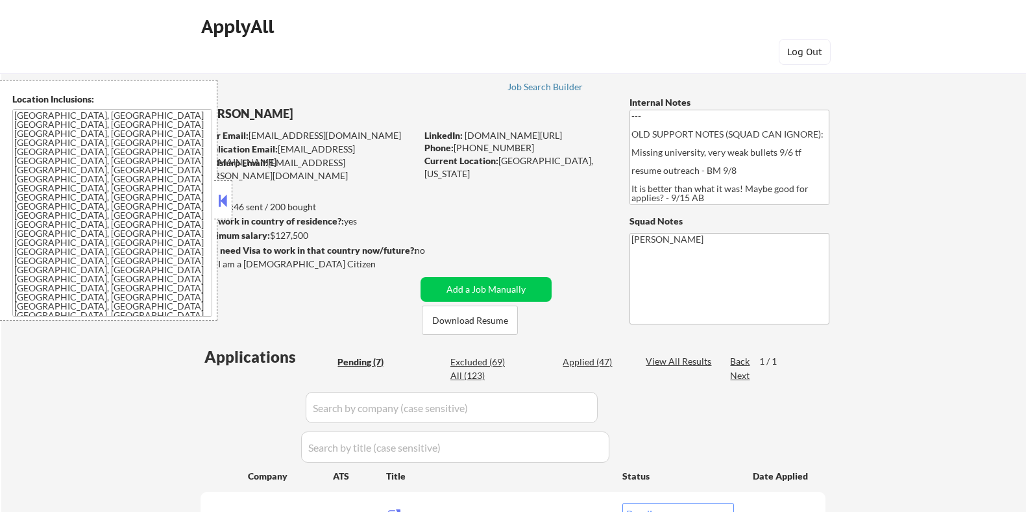
select select ""pending""
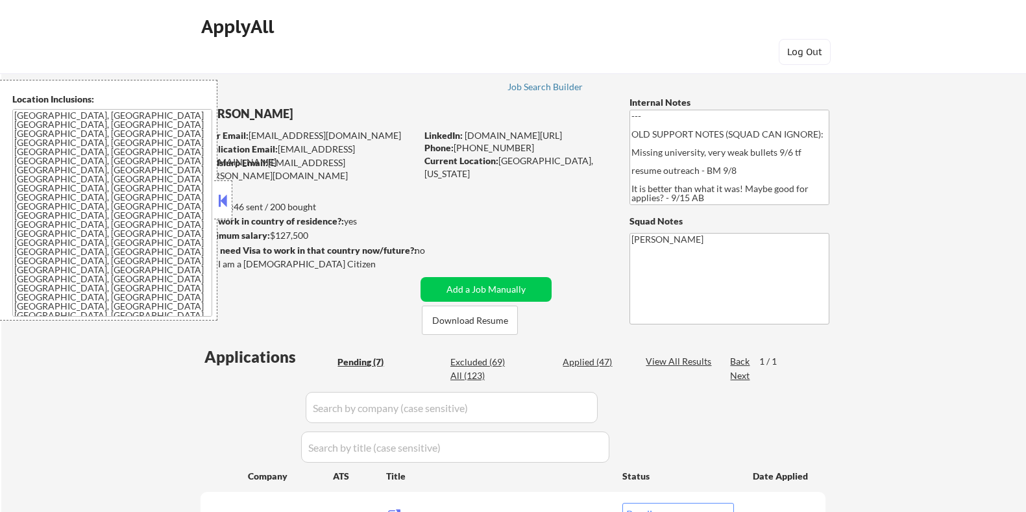
select select ""pending""
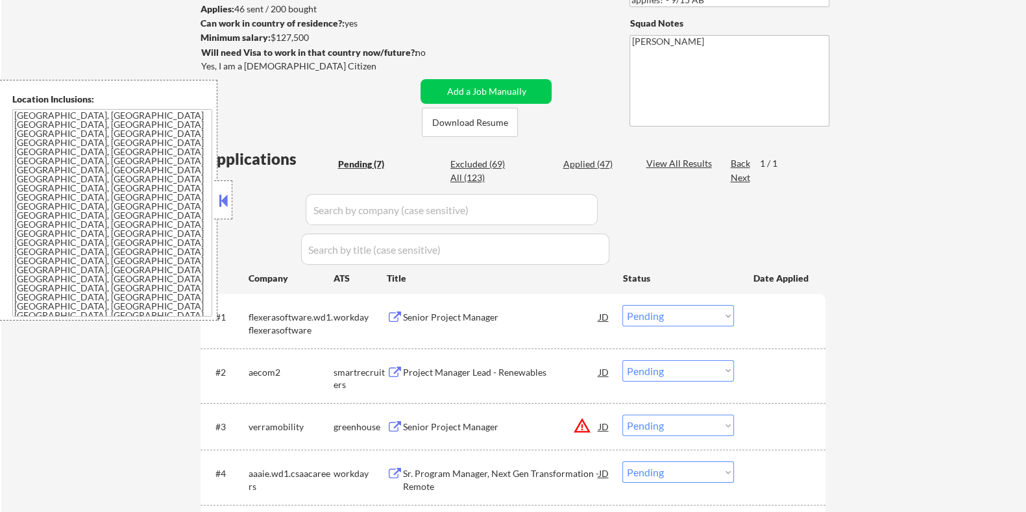
scroll to position [243, 0]
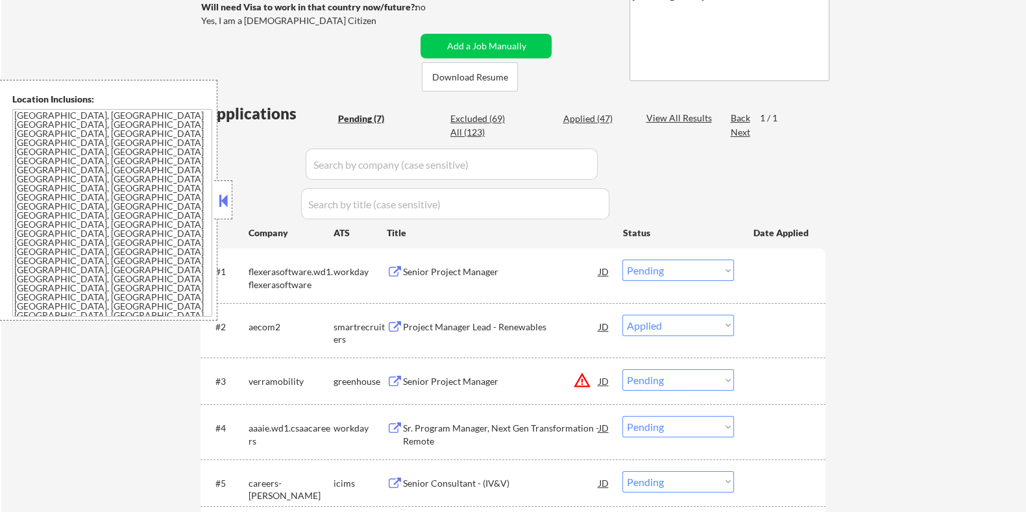
select select ""pending""
